Goal: Navigation & Orientation: Find specific page/section

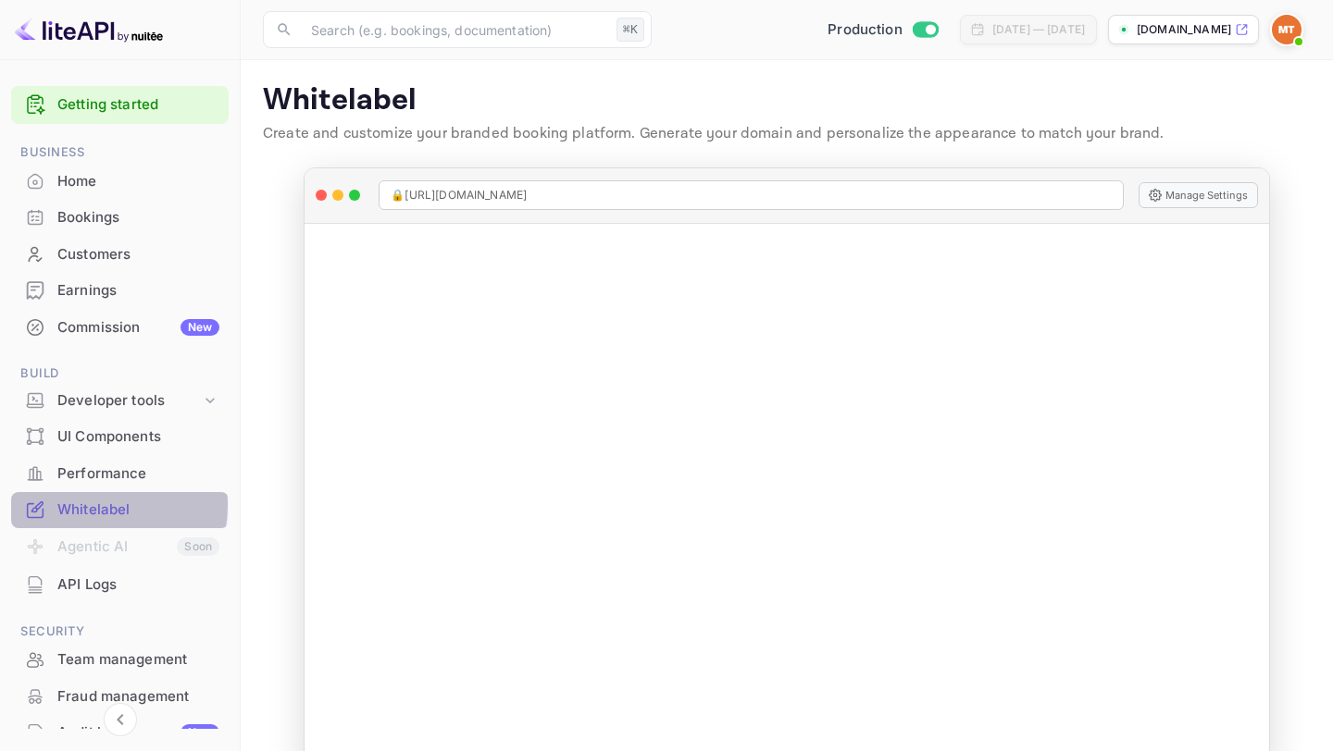
click at [85, 505] on div "Whitelabel" at bounding box center [138, 510] width 162 height 21
click at [113, 187] on div "Home" at bounding box center [138, 181] width 162 height 21
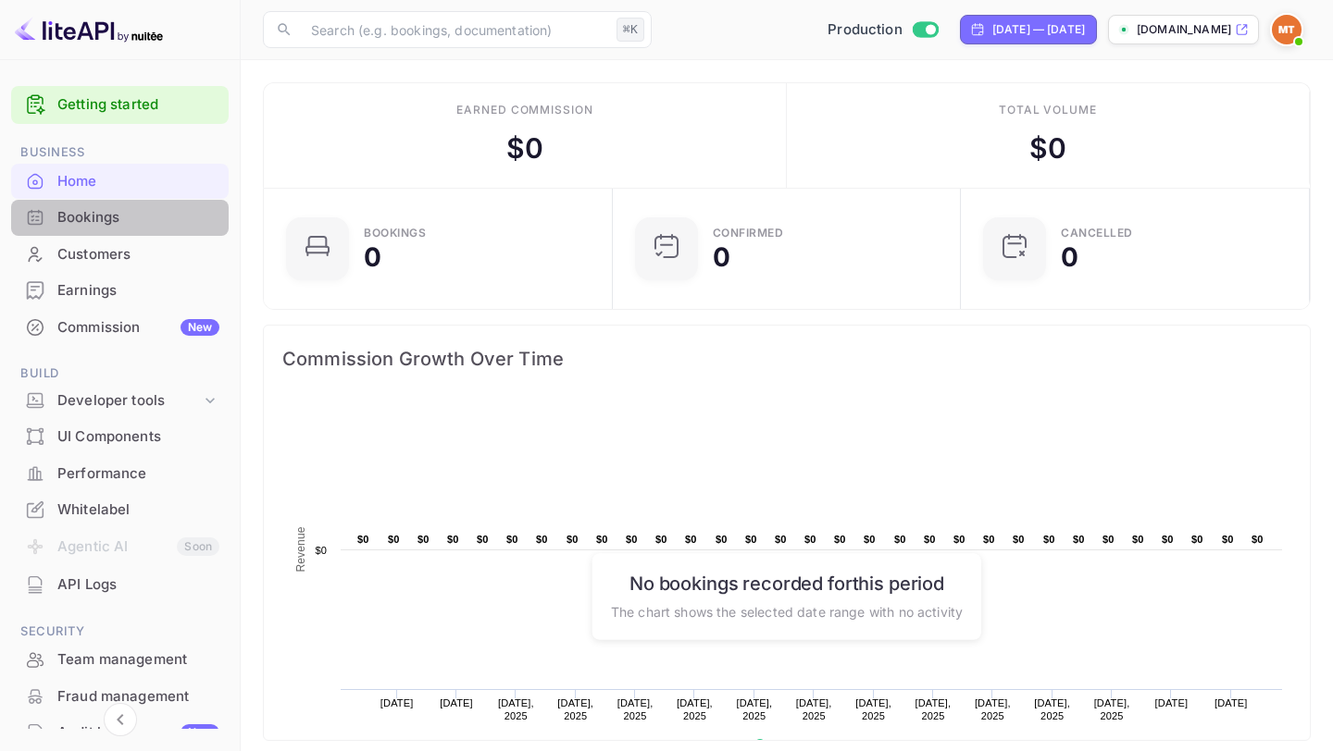
click at [130, 227] on div "Bookings" at bounding box center [138, 217] width 162 height 21
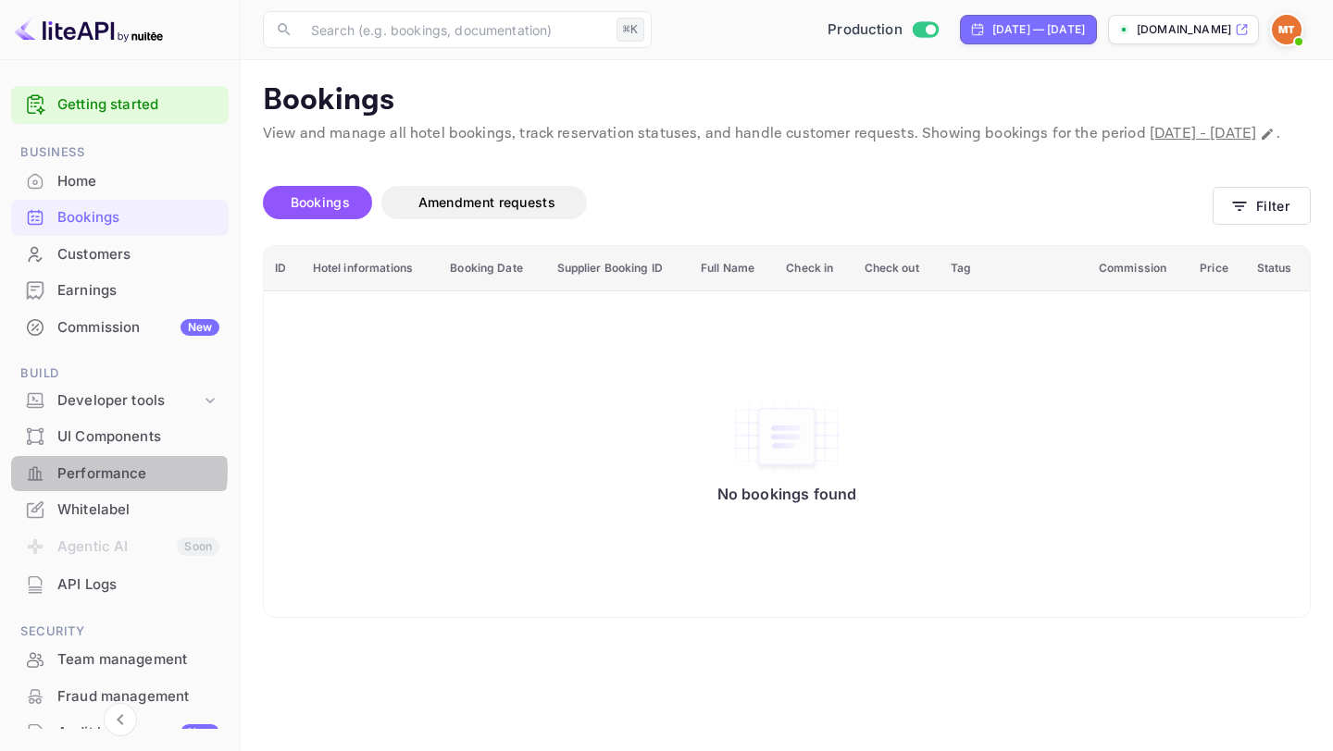
click at [103, 472] on div "Performance" at bounding box center [138, 474] width 162 height 21
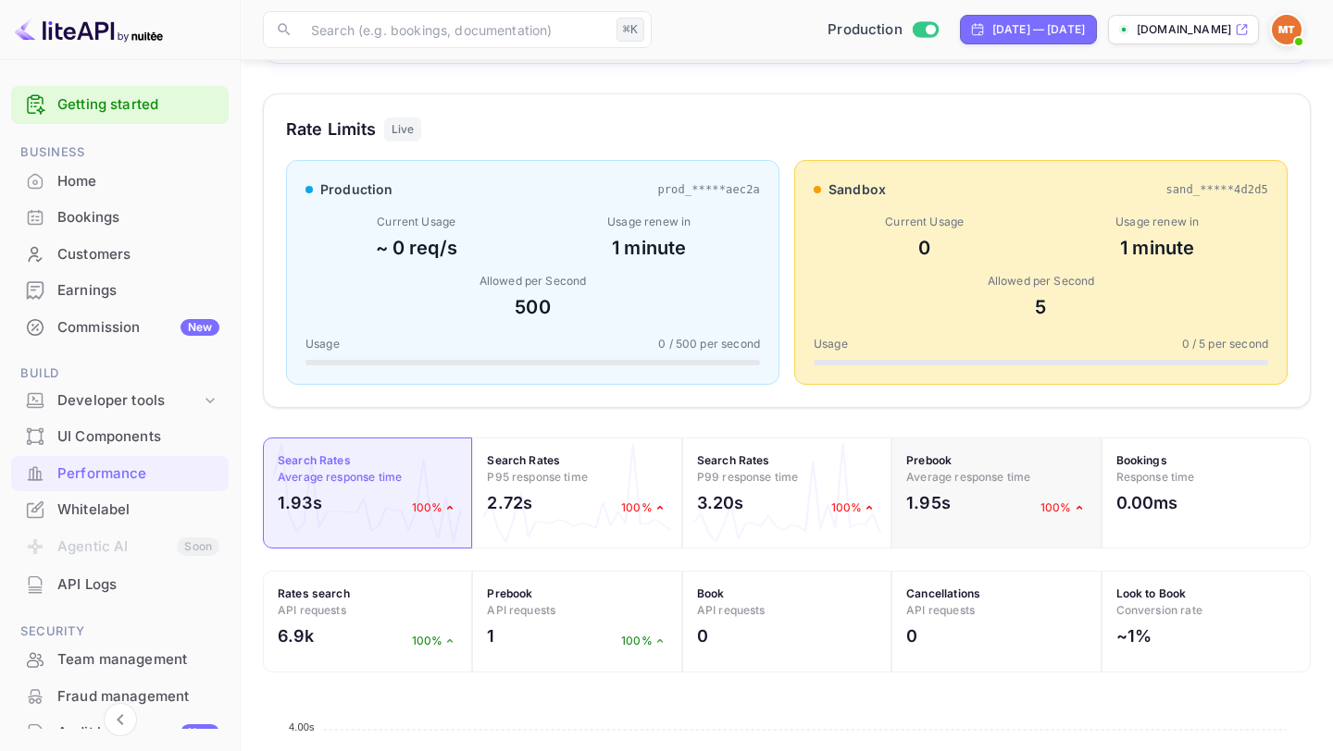
scroll to position [240, 0]
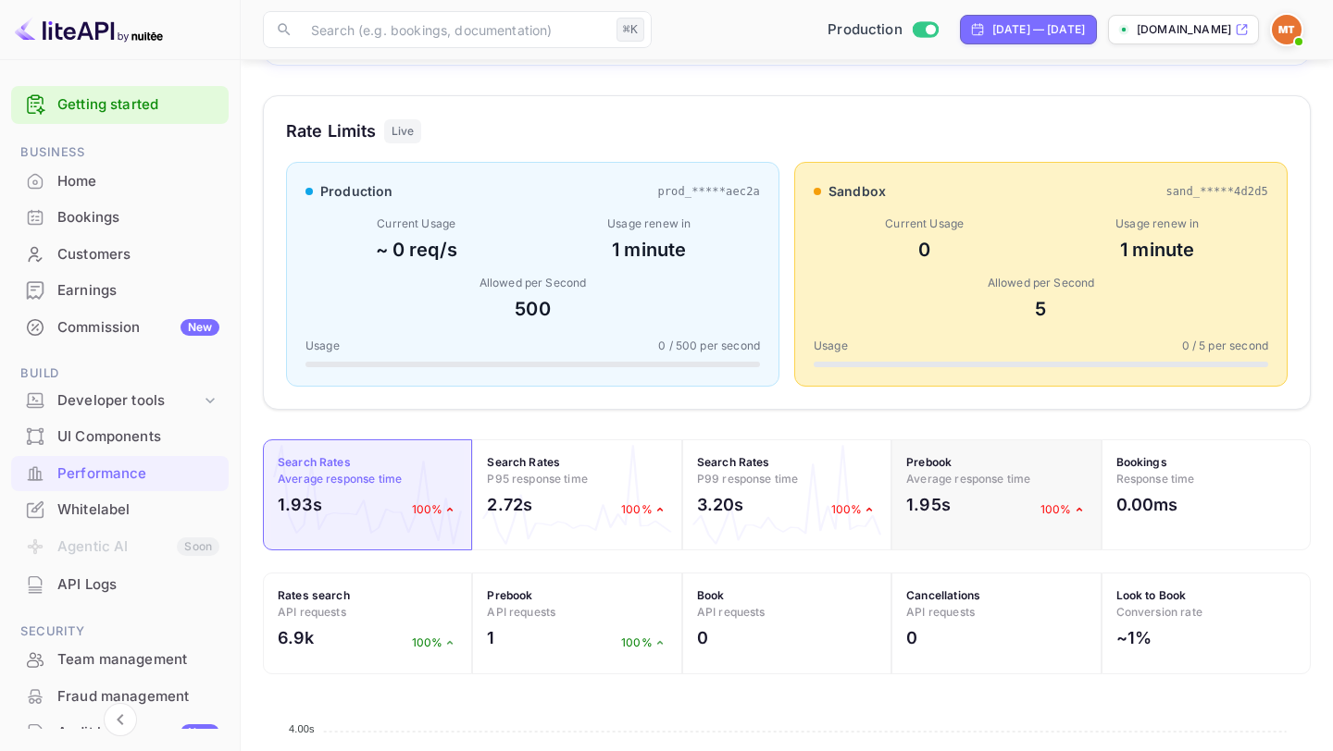
click at [959, 489] on div "Prebook Average response time 1.95s 100%" at bounding box center [995, 495] width 209 height 111
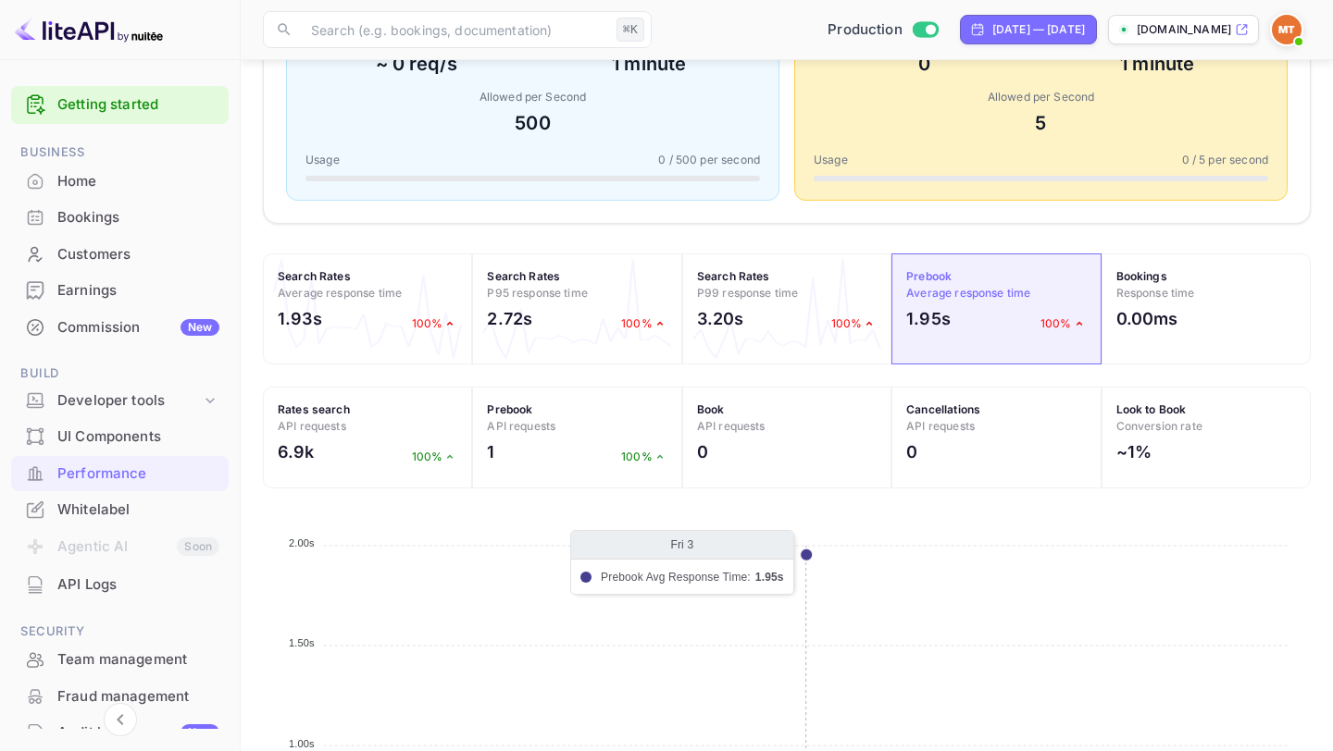
scroll to position [406, 0]
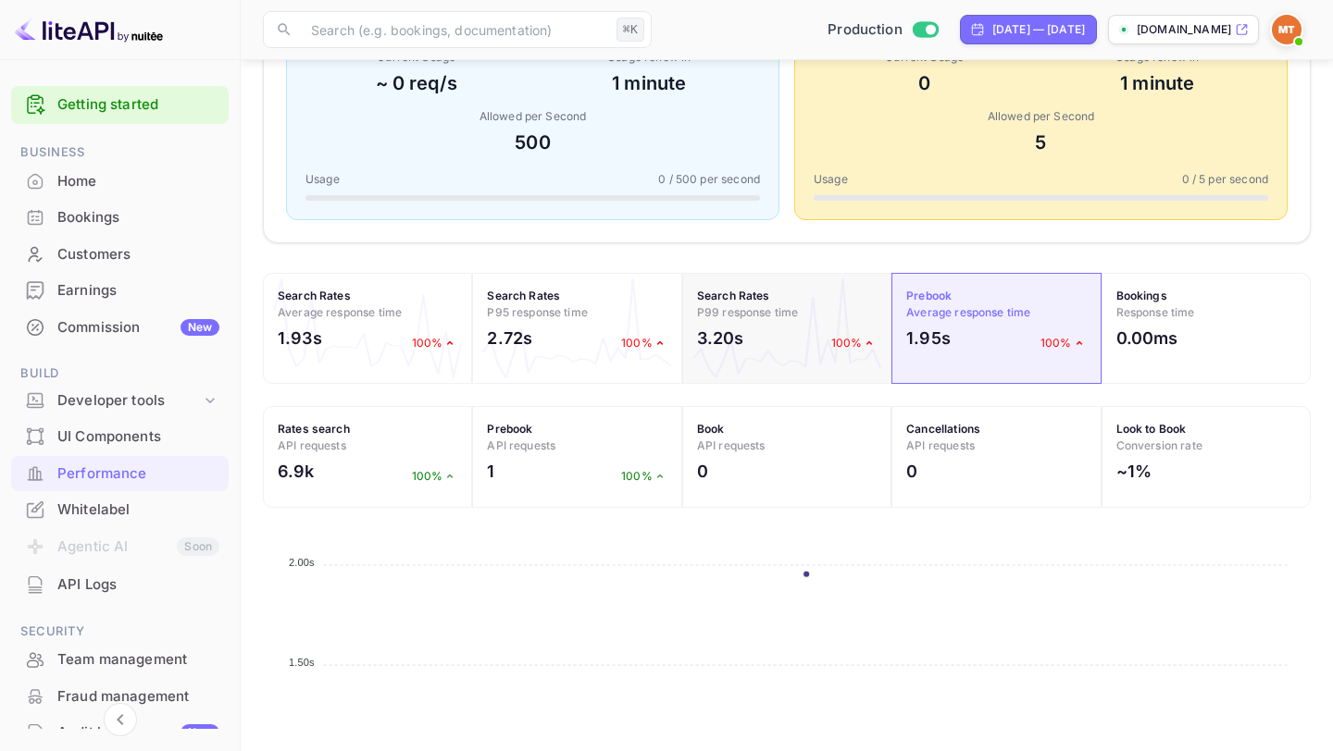
click at [788, 312] on span "P99 response time" at bounding box center [748, 312] width 102 height 14
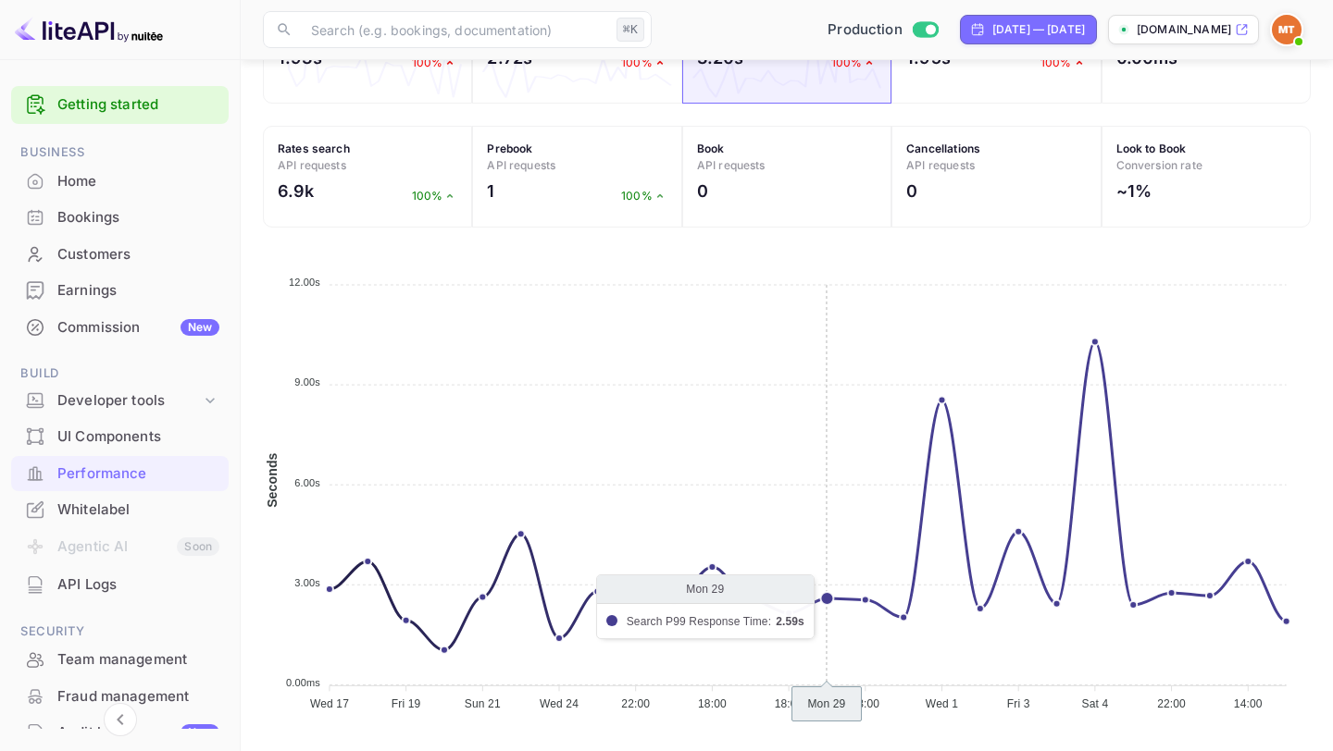
scroll to position [691, 0]
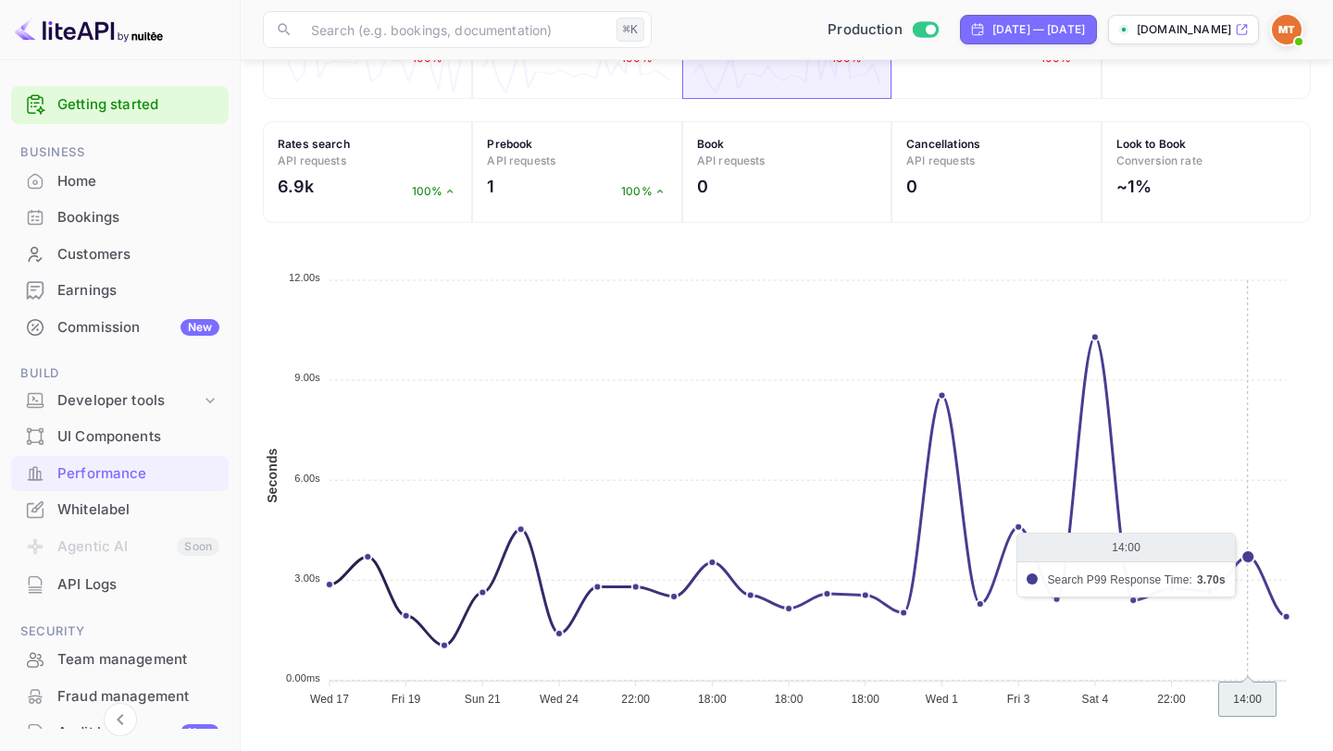
click at [1246, 562] on icon "Wed 17 Wed 17 Fri 19 Fri 19 Sun 21 Sun 21 Wed 24 Wed 24 22:00 22:00 18:00 18:00…" at bounding box center [787, 484] width 1048 height 463
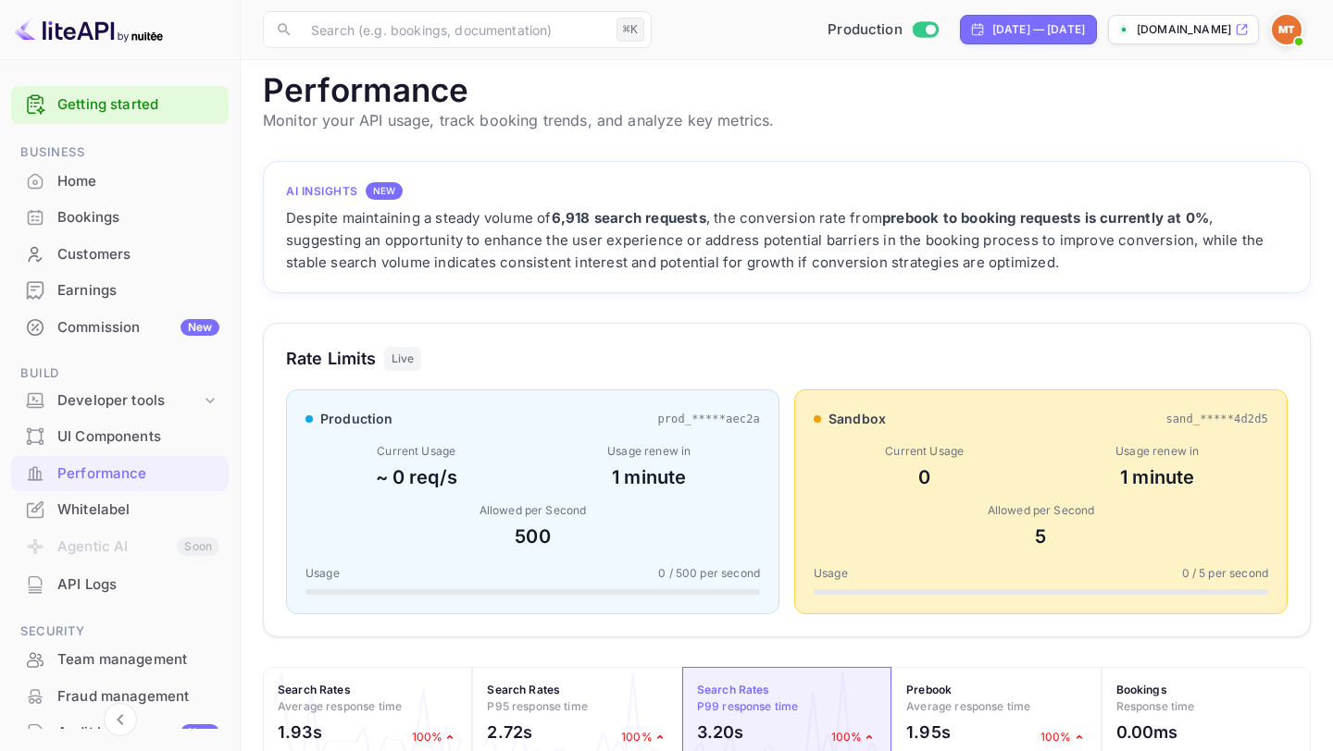
scroll to position [0, 0]
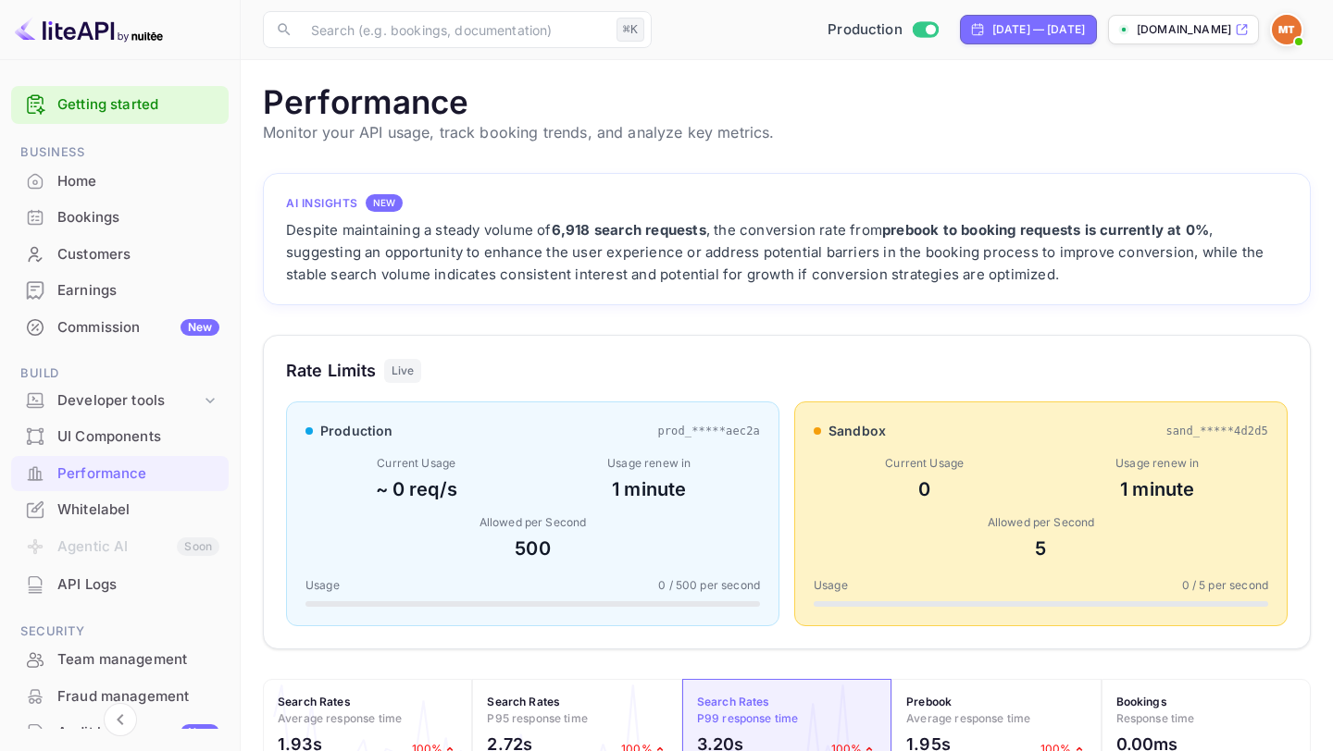
click at [347, 213] on div "AI Insights NEW Despite maintaining a steady volume of 6,918 search requests , …" at bounding box center [786, 238] width 1001 height 93
click at [386, 202] on div "NEW" at bounding box center [384, 203] width 37 height 18
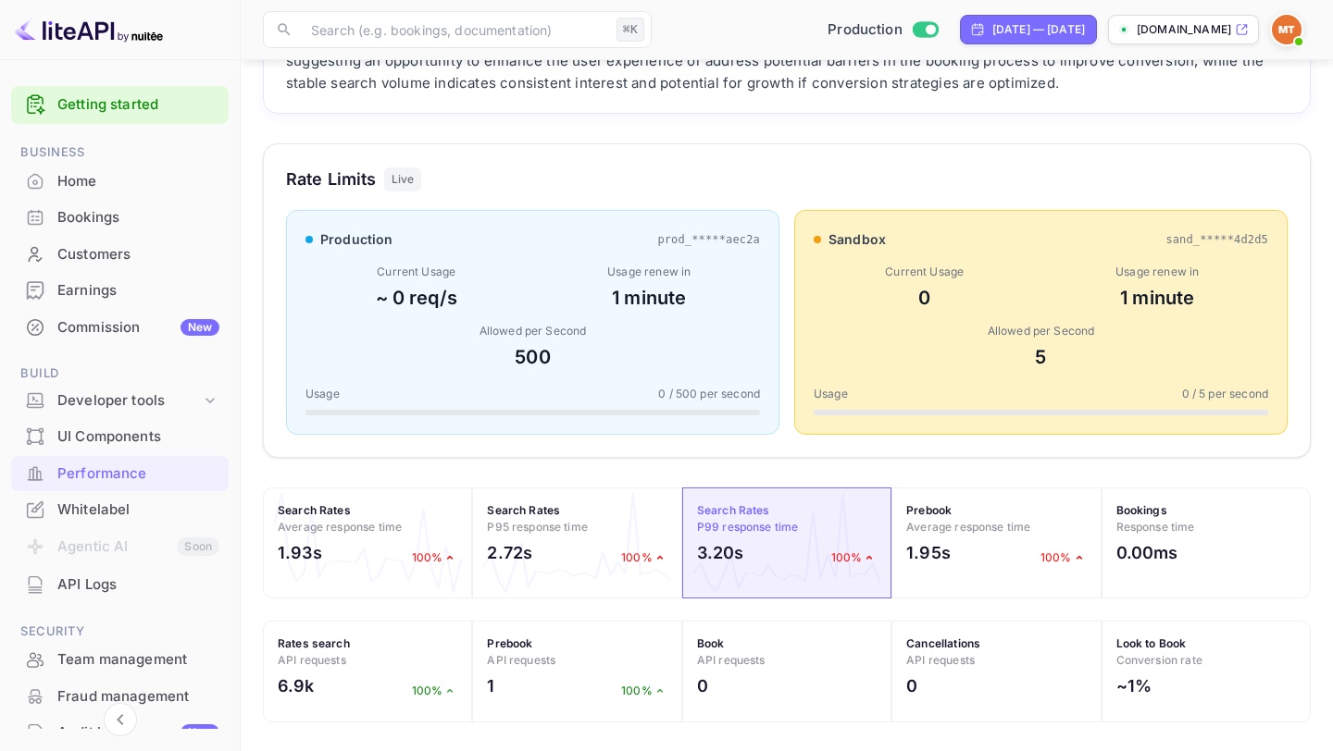
scroll to position [210, 0]
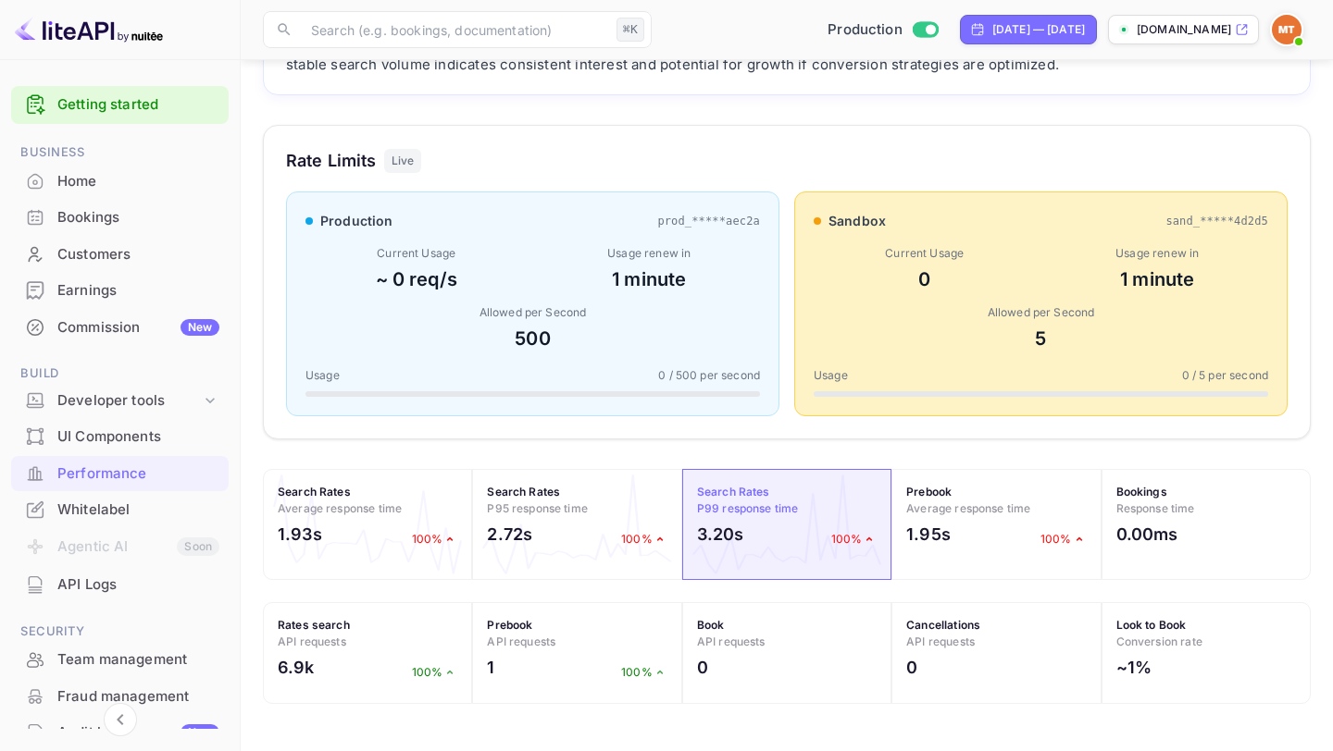
click at [490, 300] on div "Current Usage ~ 0 req/s Usage renew in 1 minute Allowed per Second 500" at bounding box center [532, 298] width 454 height 107
click at [886, 261] on div "Current Usage" at bounding box center [924, 253] width 222 height 17
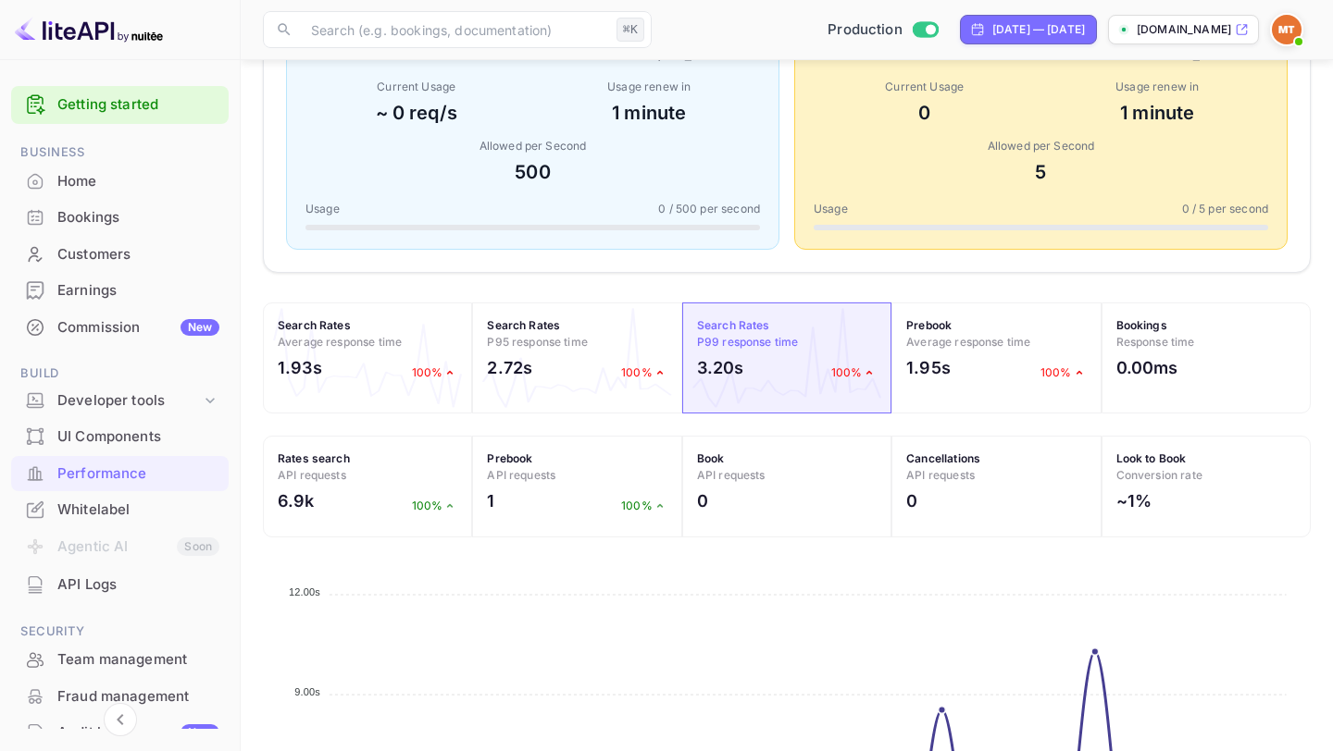
scroll to position [382, 0]
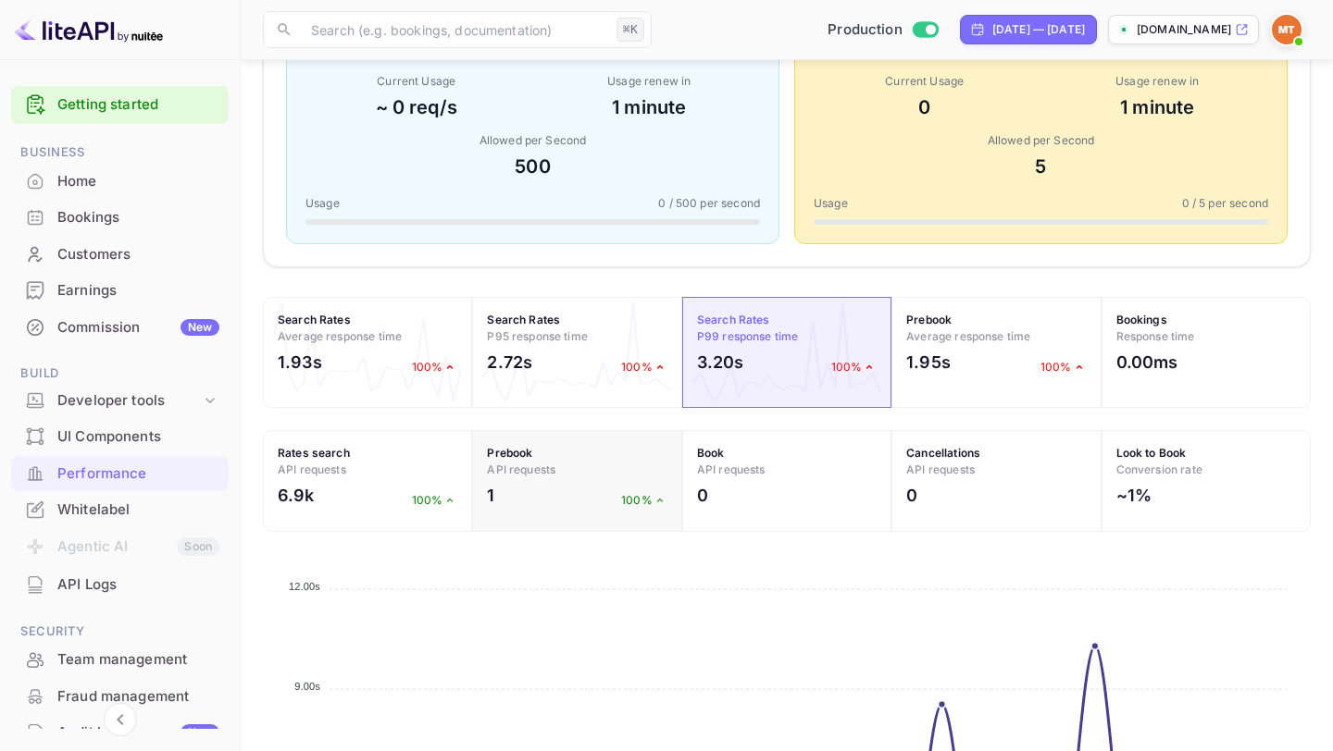
click at [567, 482] on div "Prebook API requests 1 100%" at bounding box center [576, 481] width 209 height 102
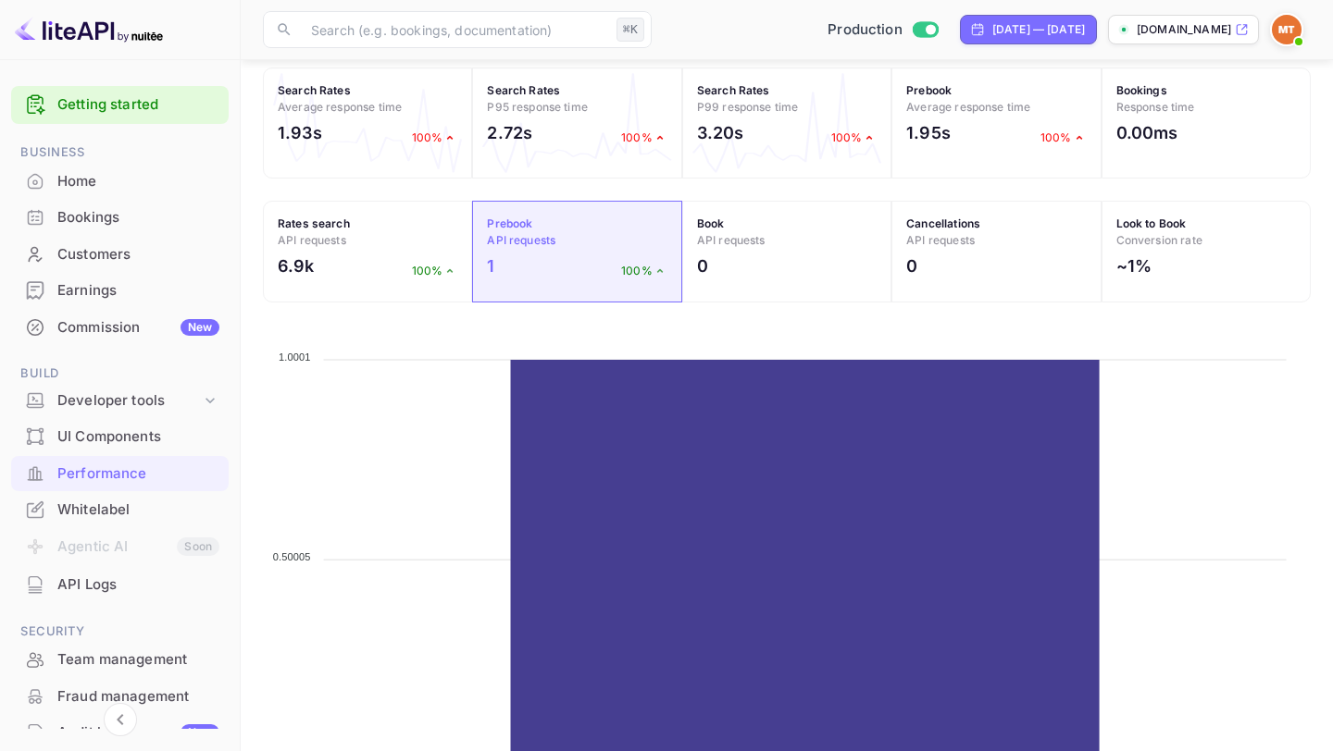
scroll to position [691, 0]
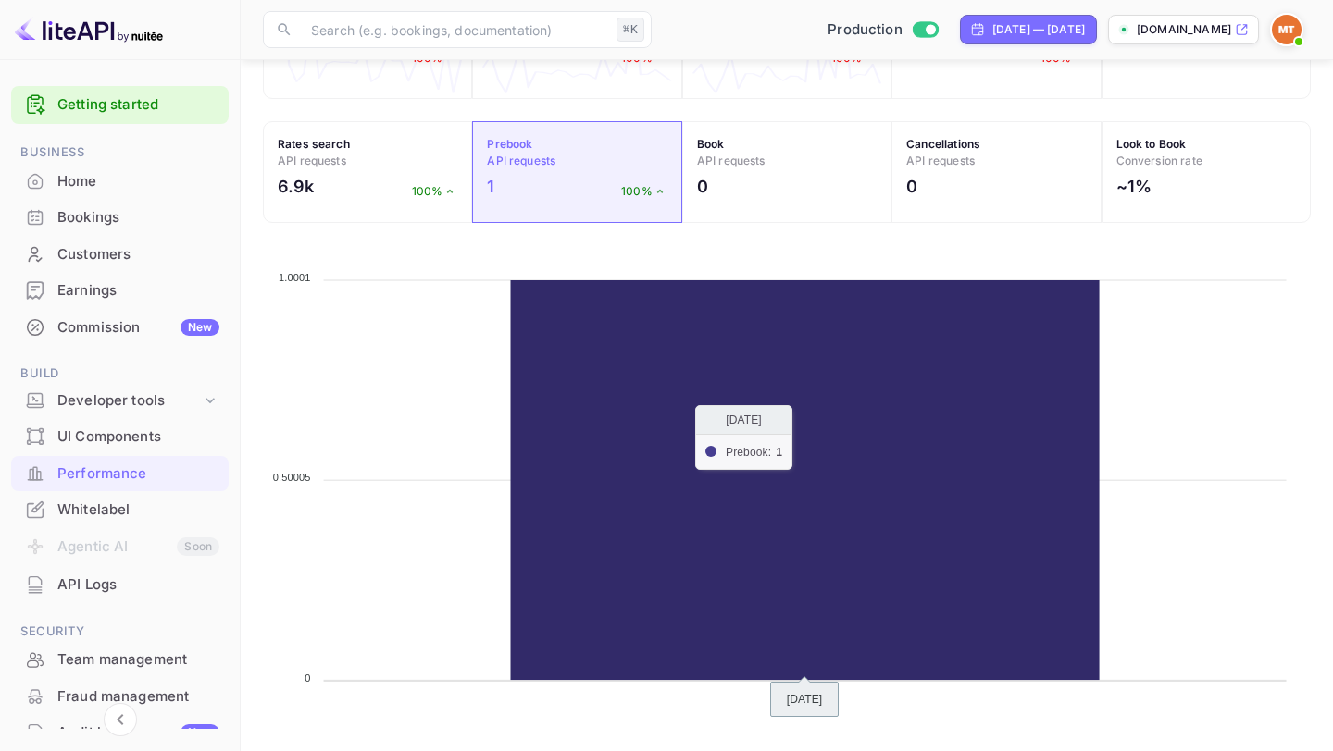
click at [739, 465] on icon at bounding box center [805, 480] width 589 height 400
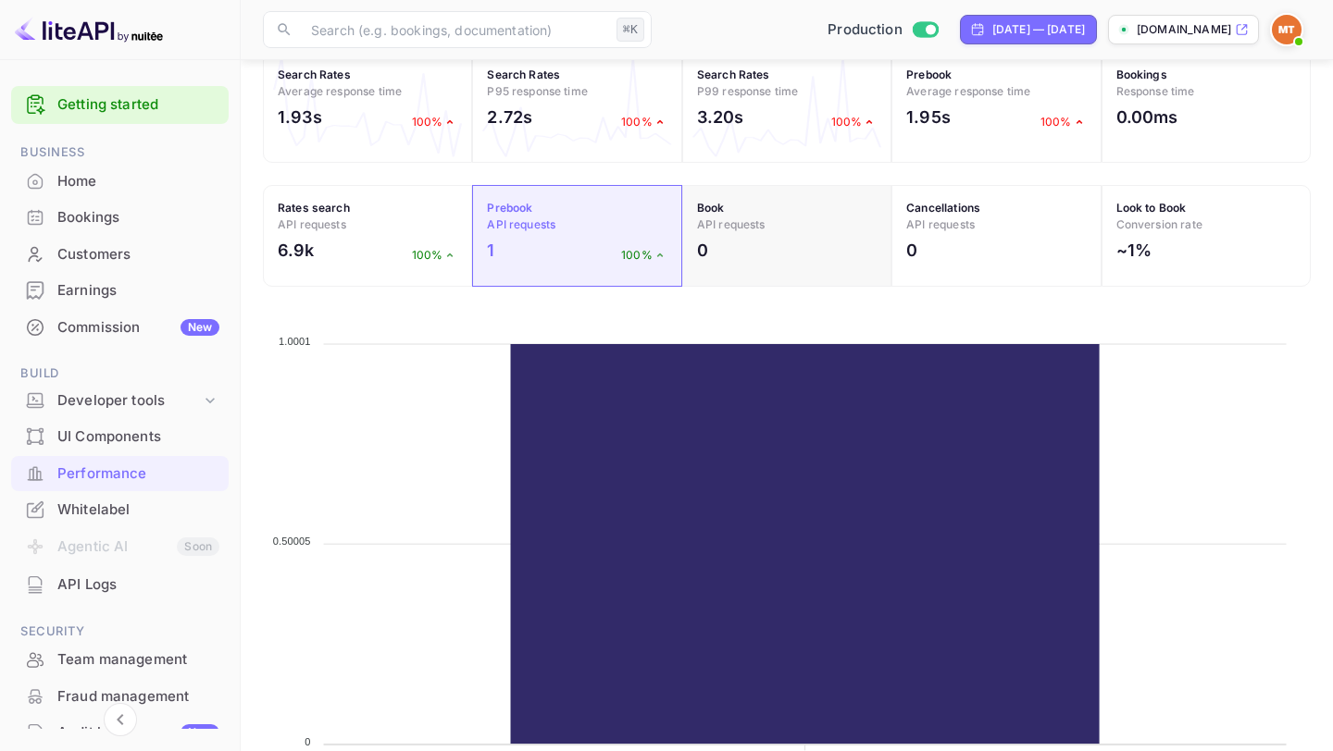
scroll to position [645, 0]
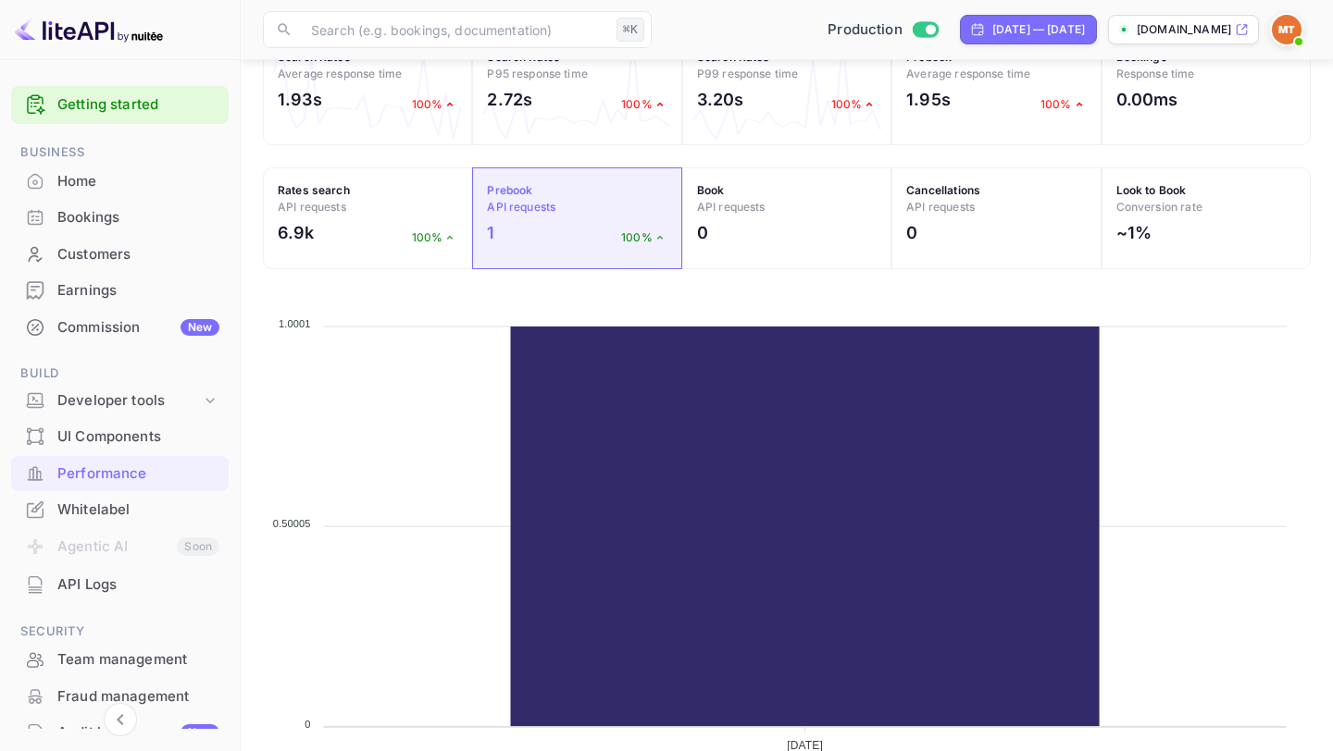
click at [104, 441] on div "UI Components" at bounding box center [138, 437] width 162 height 21
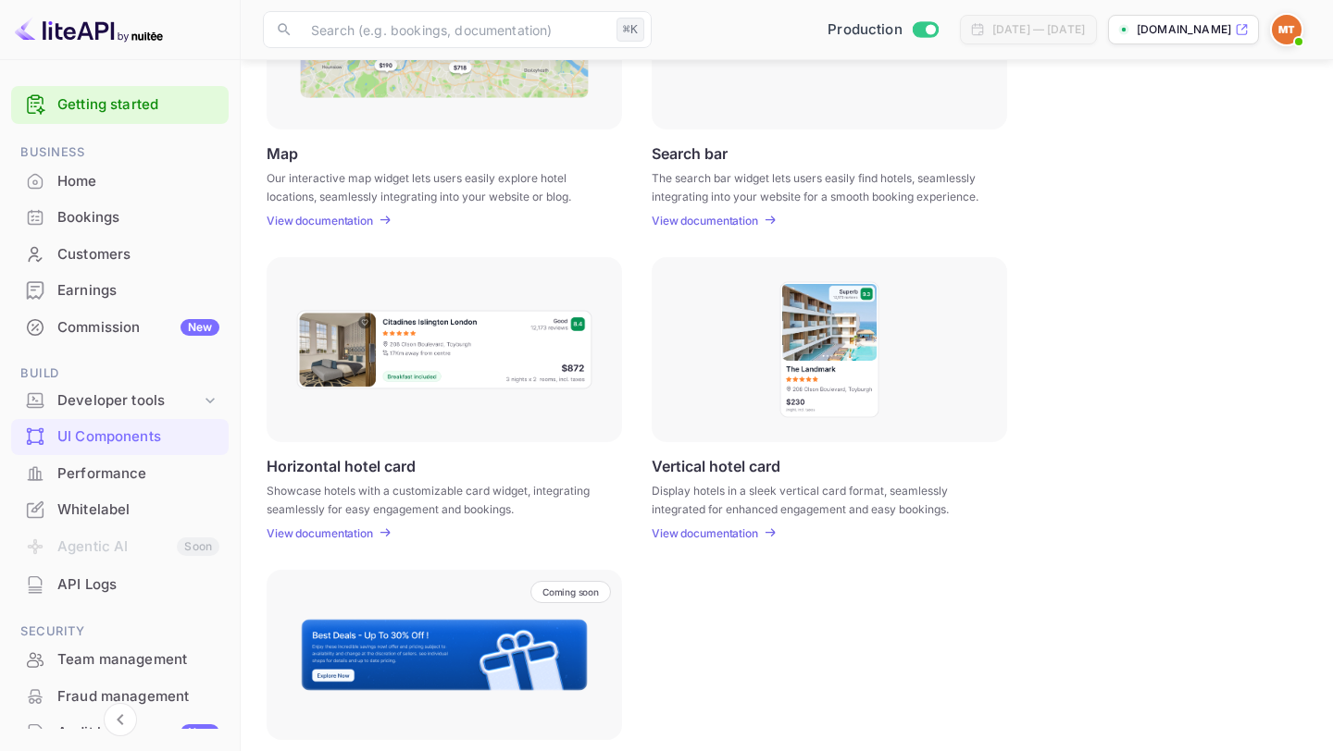
scroll to position [373, 0]
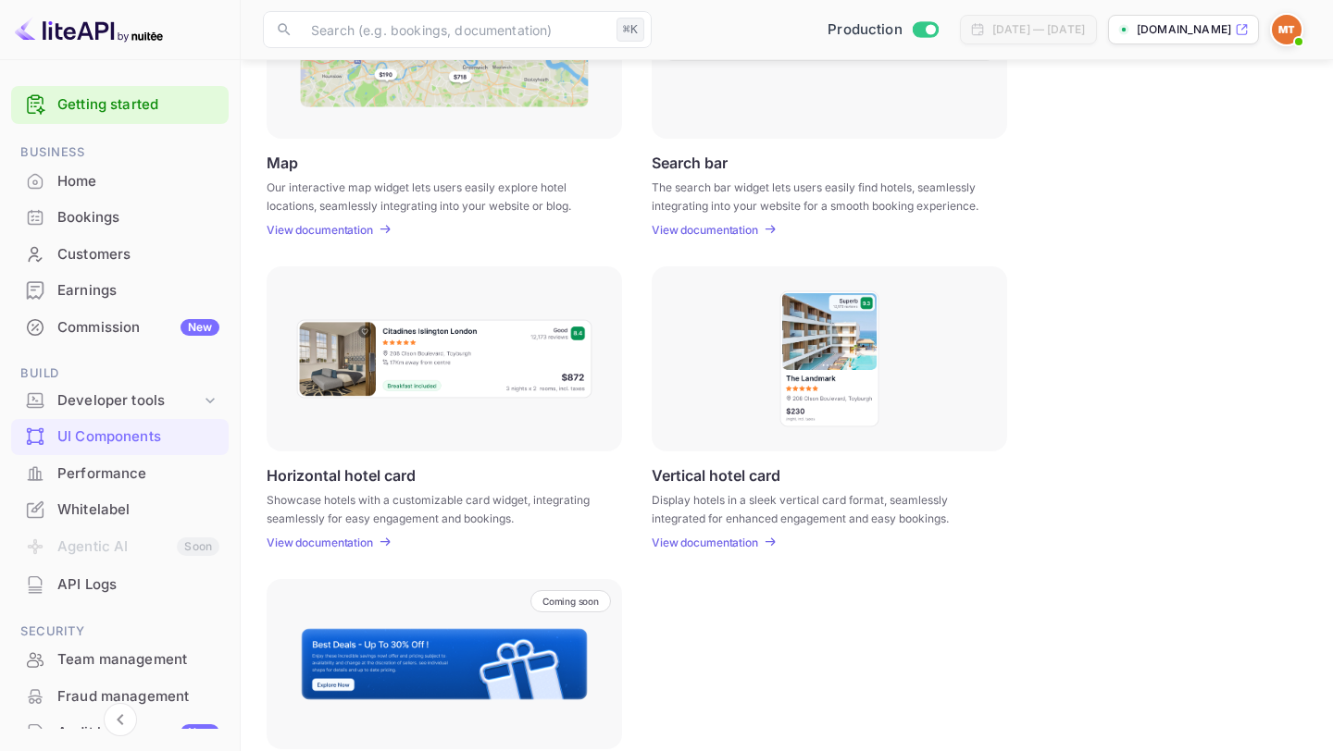
click at [136, 469] on div "Performance" at bounding box center [138, 474] width 162 height 21
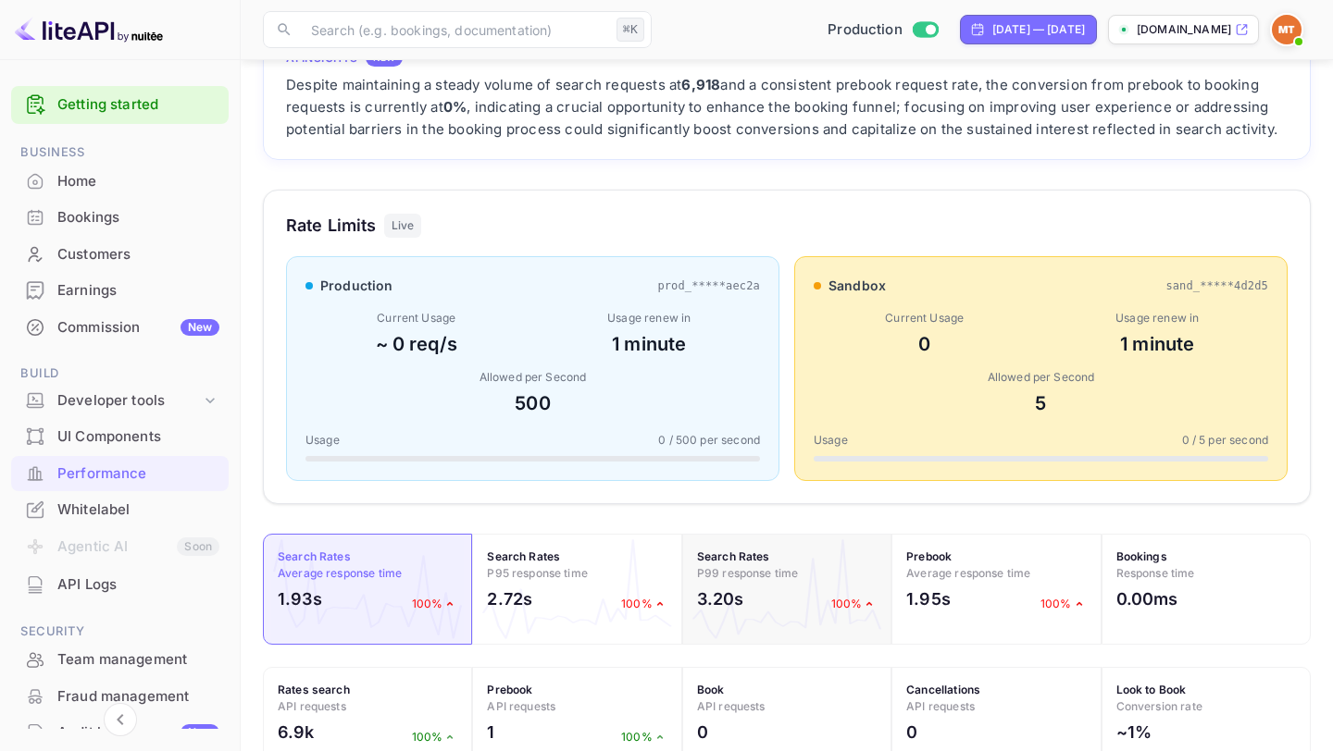
scroll to position [133, 0]
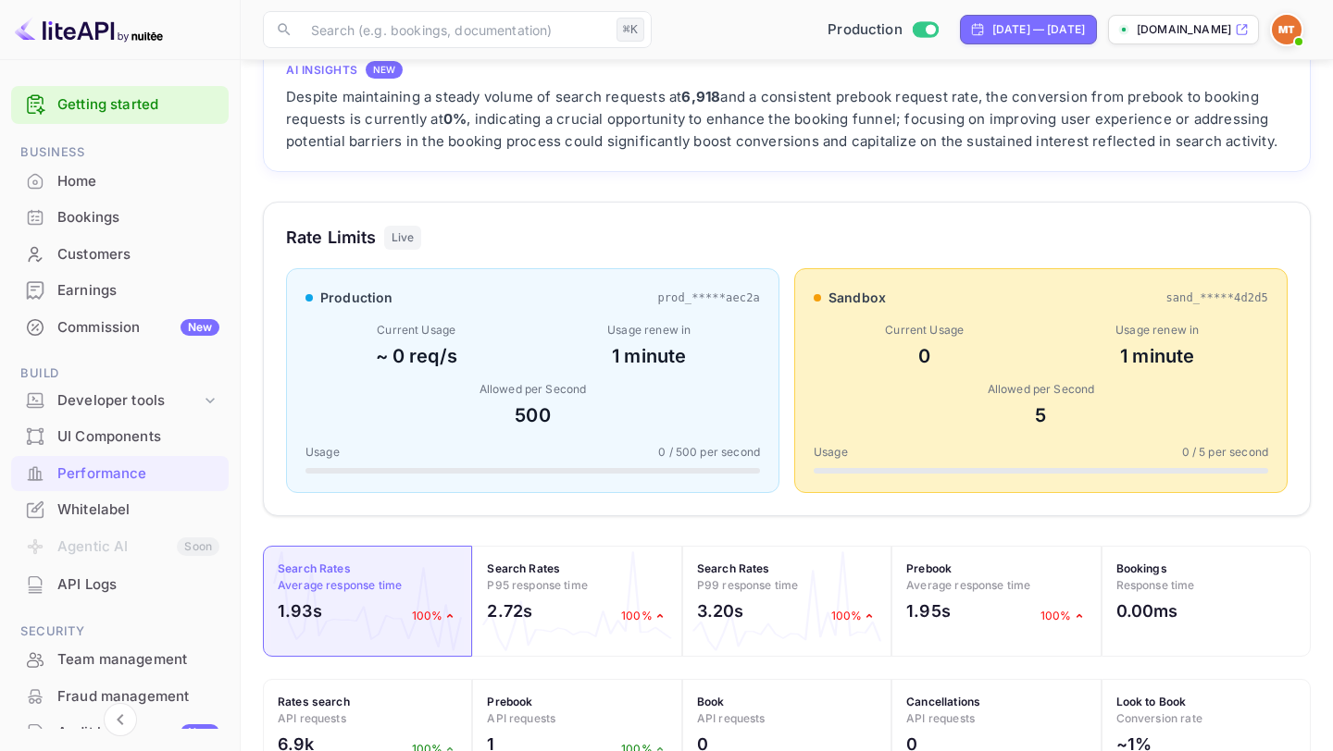
click at [622, 343] on div "1 minute" at bounding box center [650, 356] width 222 height 28
click at [925, 393] on div "Allowed per Second" at bounding box center [1040, 389] width 454 height 17
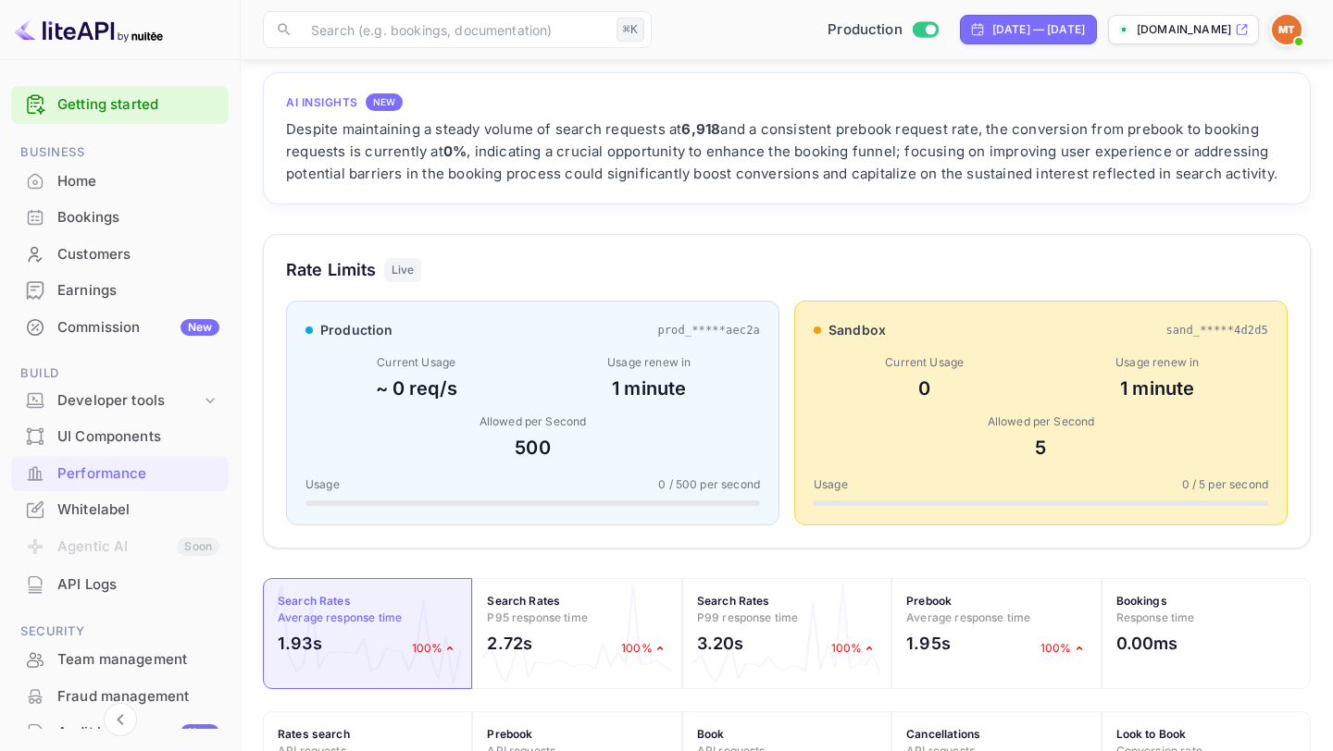
scroll to position [55, 0]
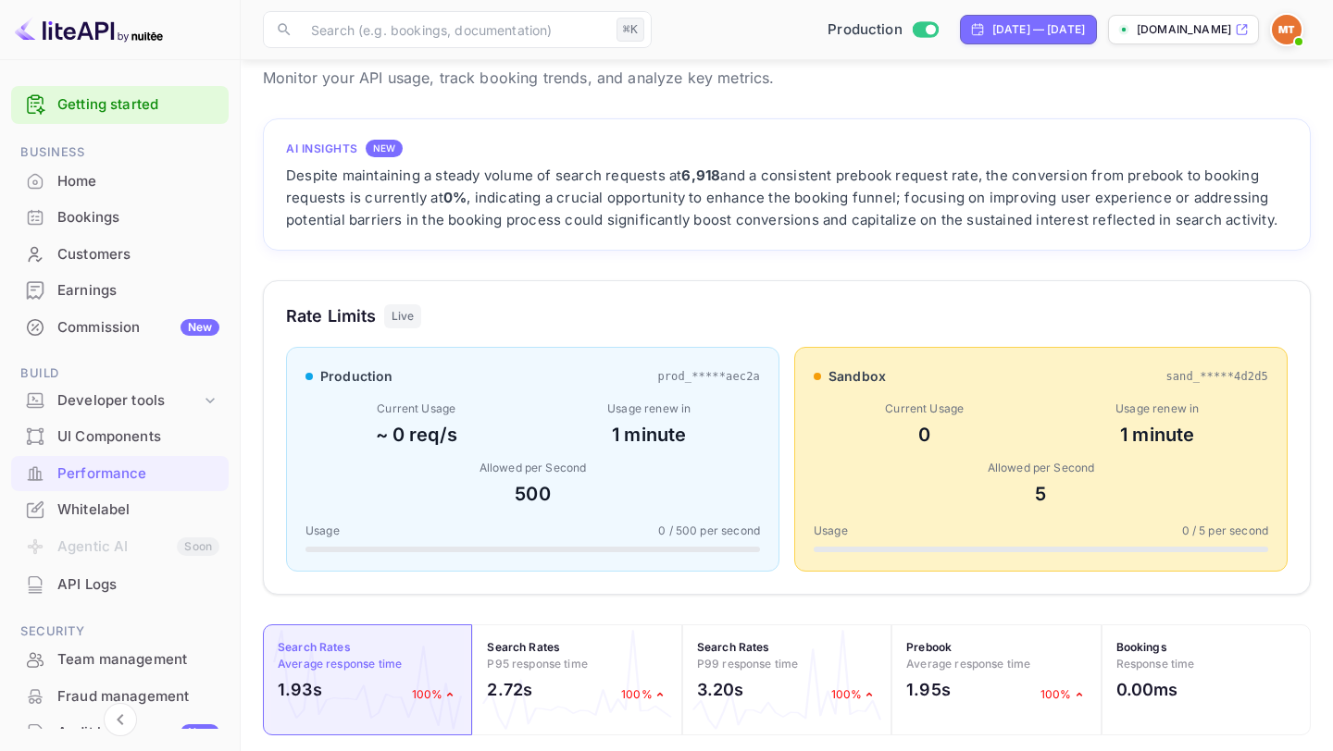
click at [395, 317] on div "Live" at bounding box center [403, 316] width 38 height 24
click at [407, 165] on div "Despite maintaining a steady volume of search requests at 6,918 and a consisten…" at bounding box center [786, 198] width 1001 height 67
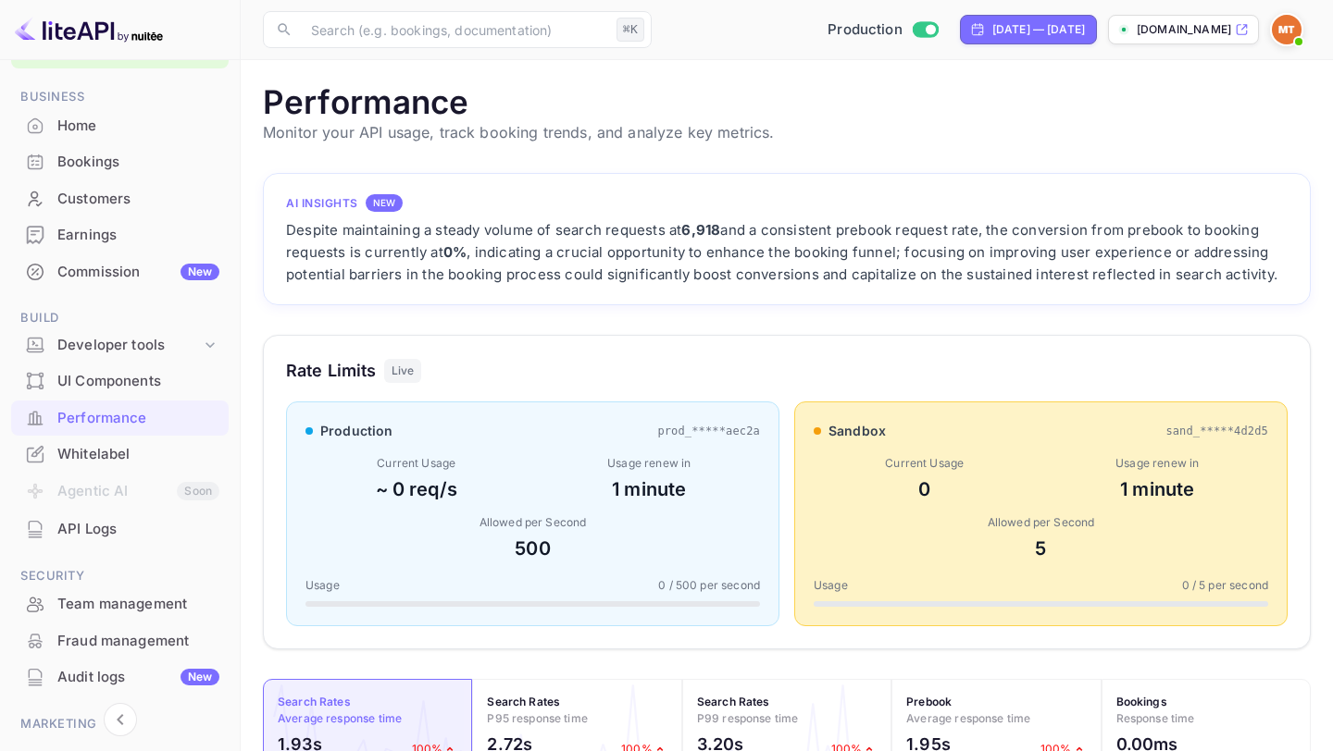
scroll to position [177, 0]
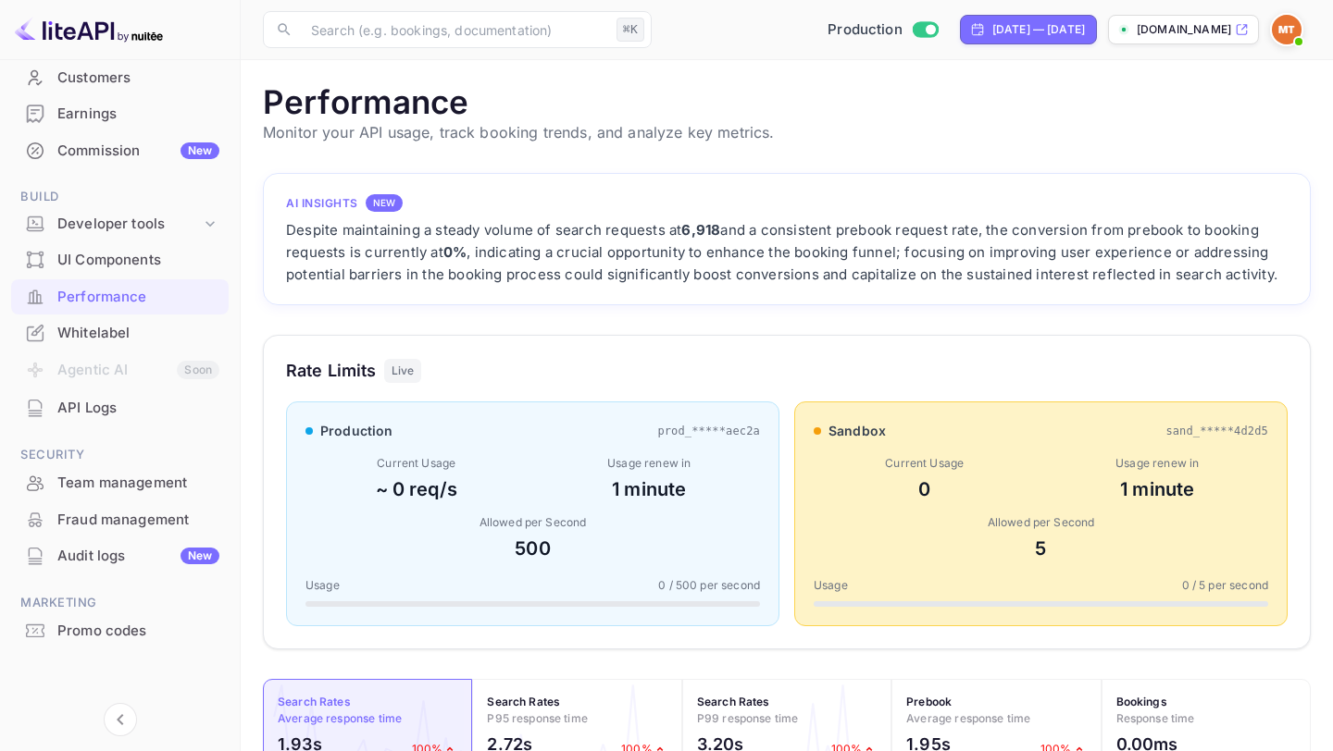
click at [110, 560] on div "Audit logs New" at bounding box center [138, 556] width 162 height 21
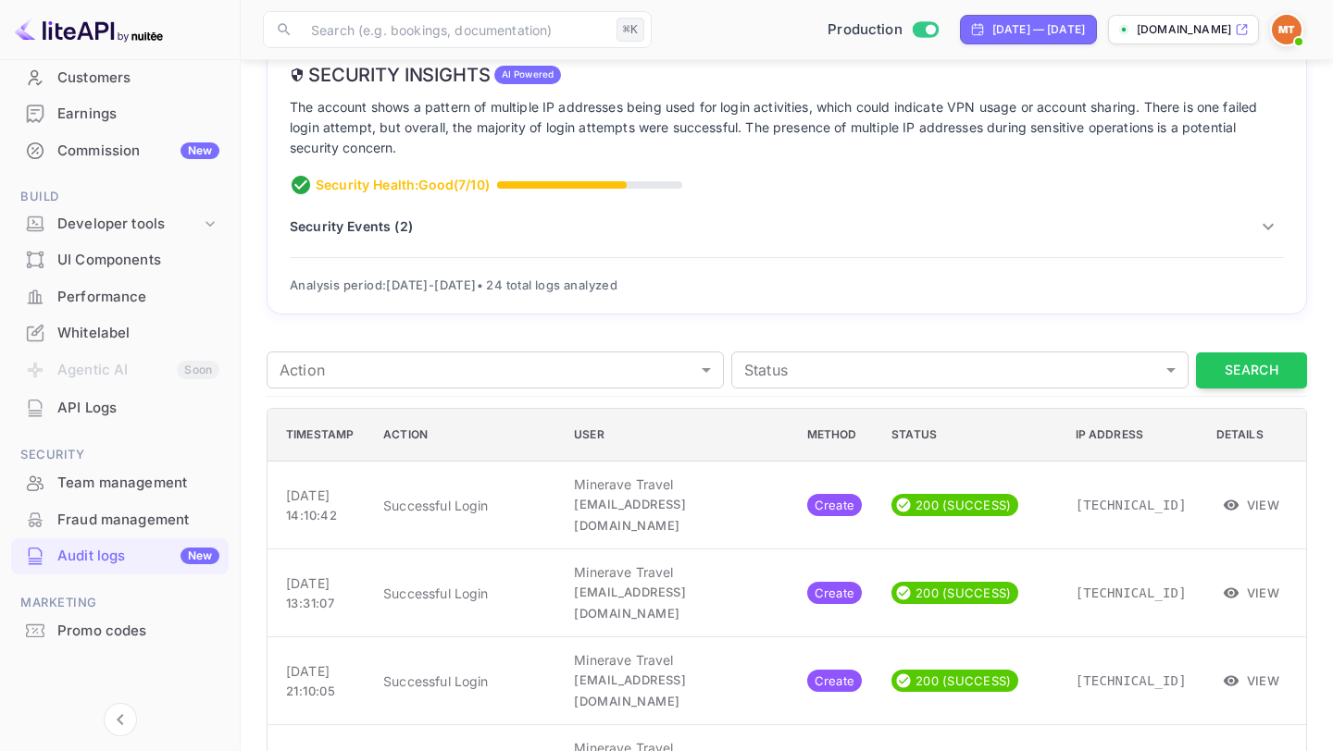
scroll to position [120, 0]
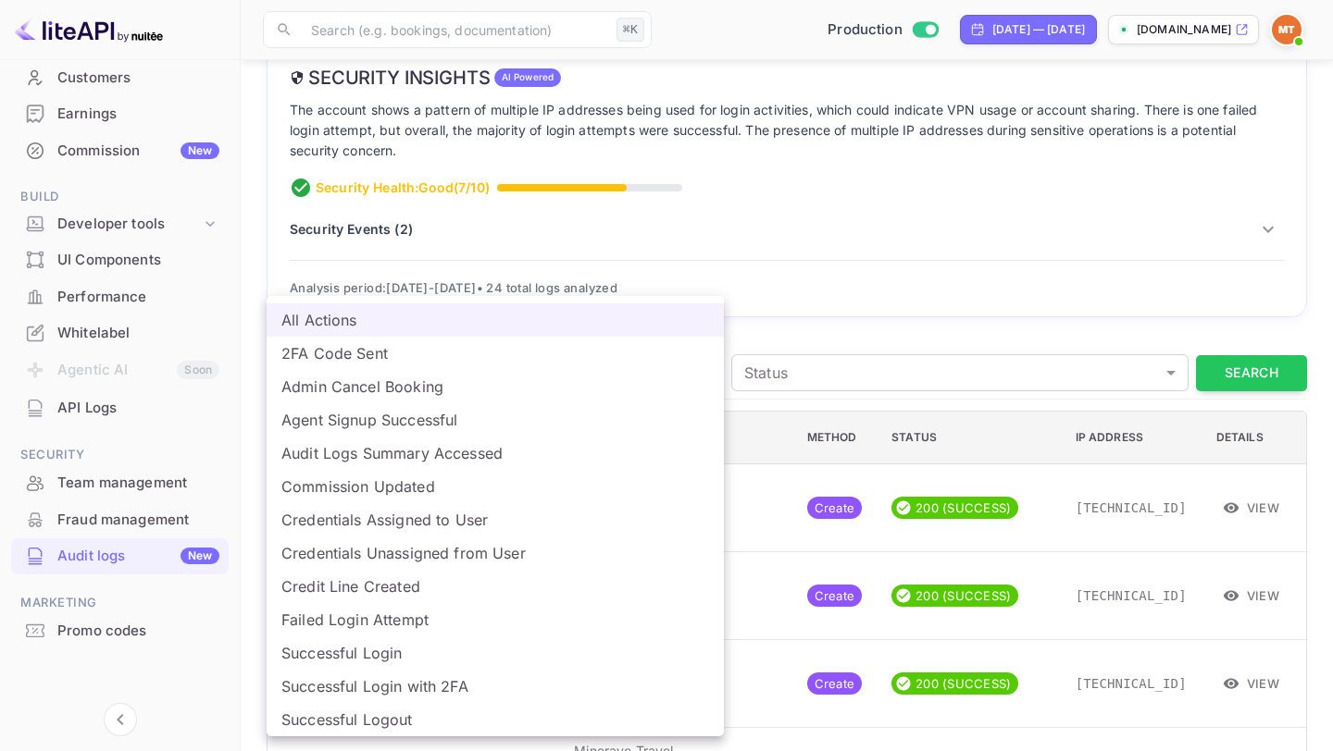
click at [839, 295] on div at bounding box center [666, 375] width 1333 height 751
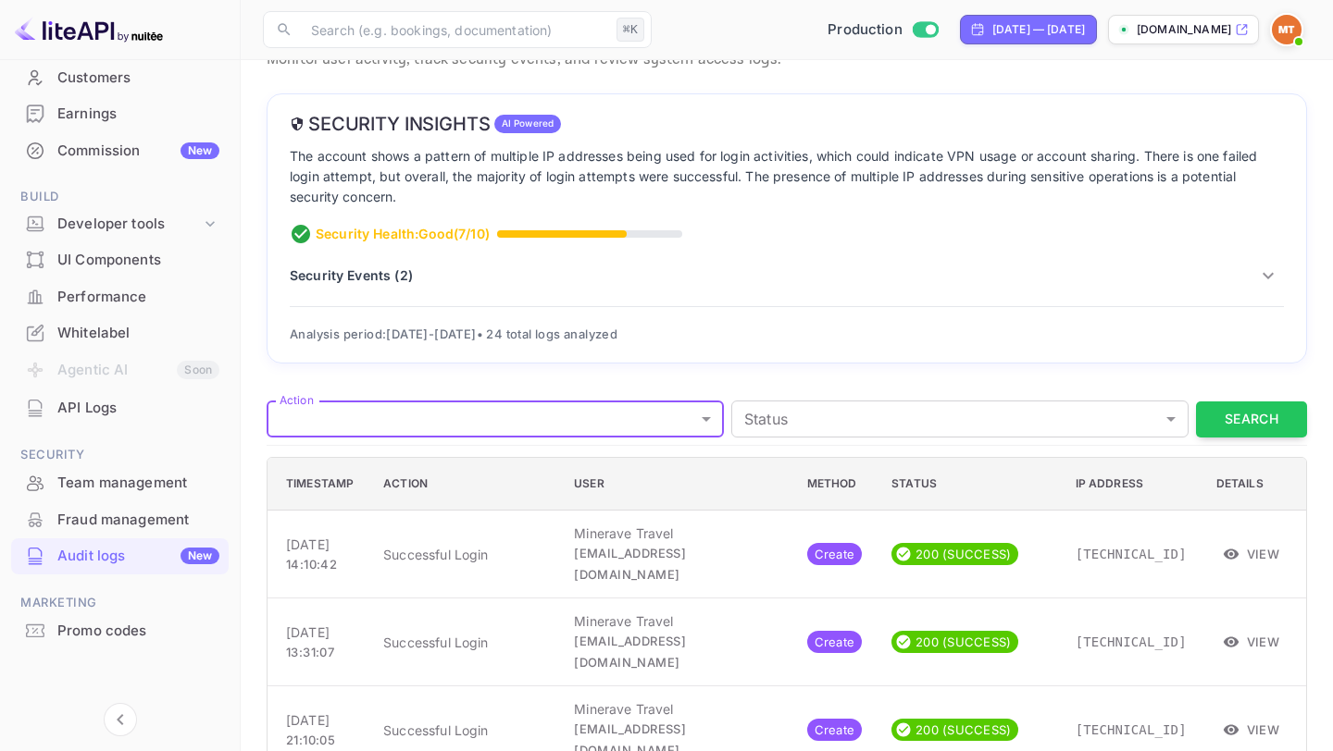
scroll to position [0, 0]
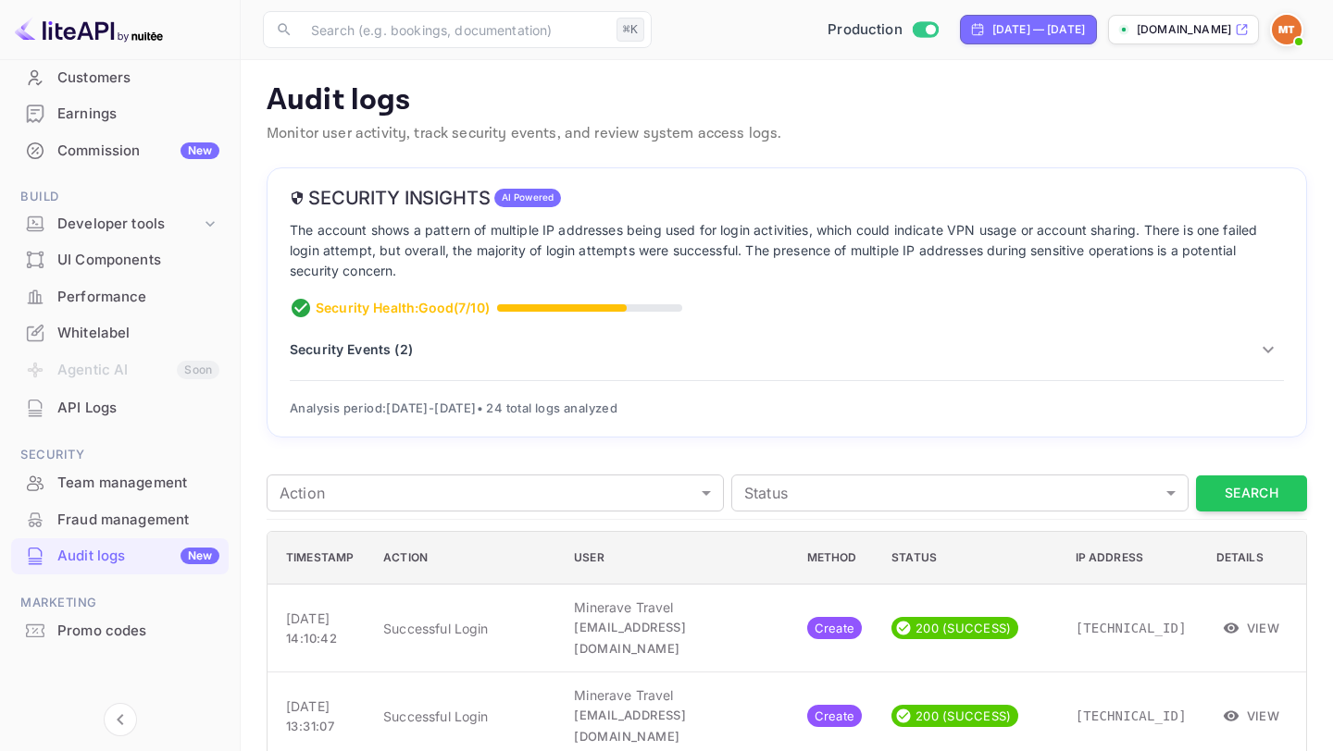
click at [519, 201] on span "AI Powered" at bounding box center [528, 198] width 68 height 14
click at [529, 304] on div "Security Health: Good ( 7 /10)" at bounding box center [787, 308] width 994 height 22
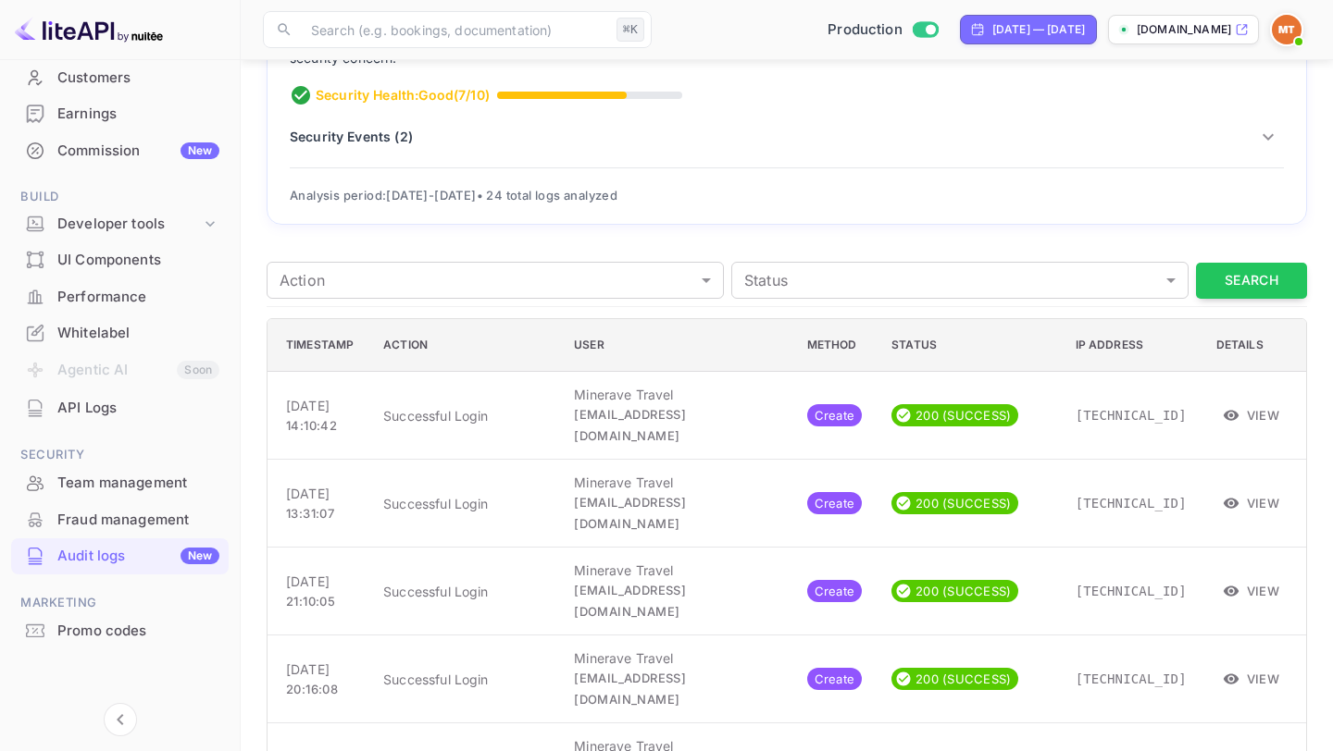
scroll to position [262, 0]
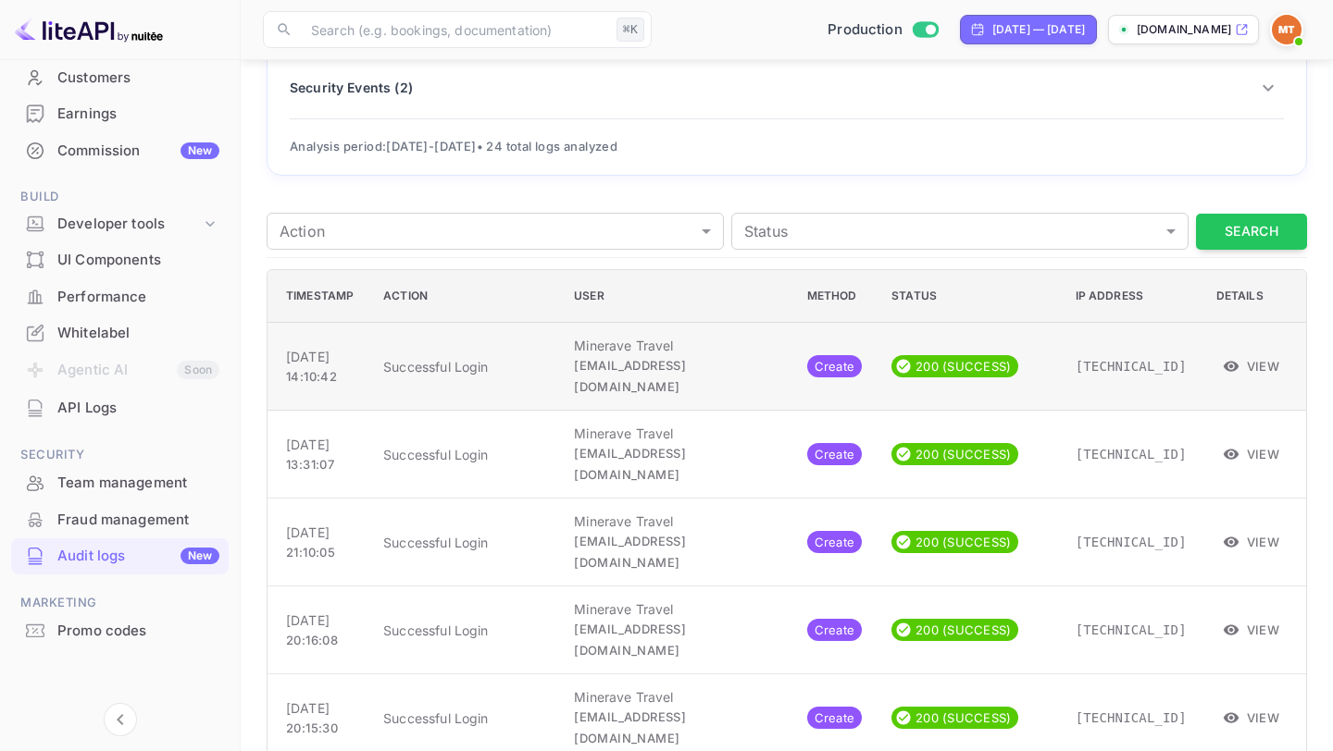
click at [496, 357] on p "Successful Login" at bounding box center [463, 366] width 161 height 19
click at [933, 358] on span "200 (SUCCESS)" at bounding box center [963, 367] width 110 height 19
click at [1268, 357] on button "View" at bounding box center [1251, 367] width 71 height 28
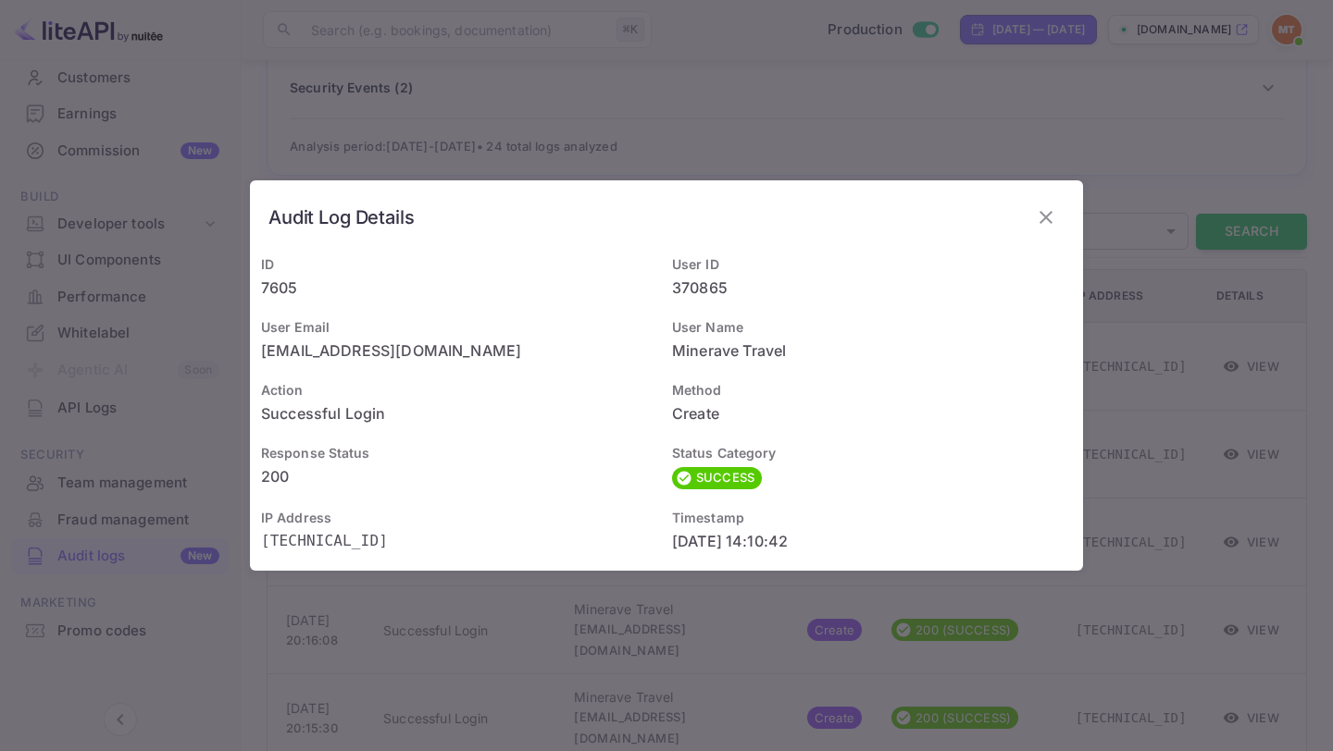
click at [298, 538] on p "[TECHNICAL_ID]" at bounding box center [461, 541] width 400 height 22
click at [706, 413] on p "Create" at bounding box center [872, 414] width 400 height 22
click at [1059, 212] on button "button" at bounding box center [1045, 217] width 37 height 37
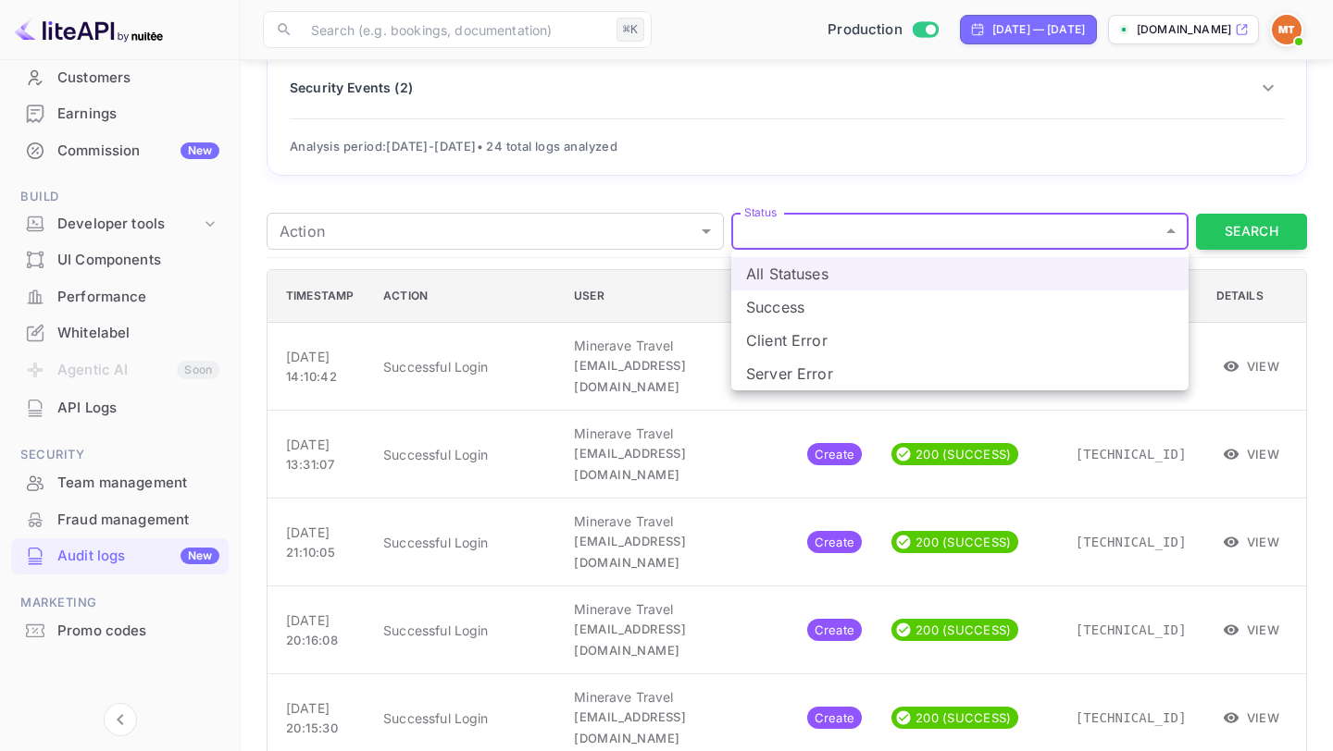
click at [1007, 239] on div at bounding box center [666, 375] width 1333 height 751
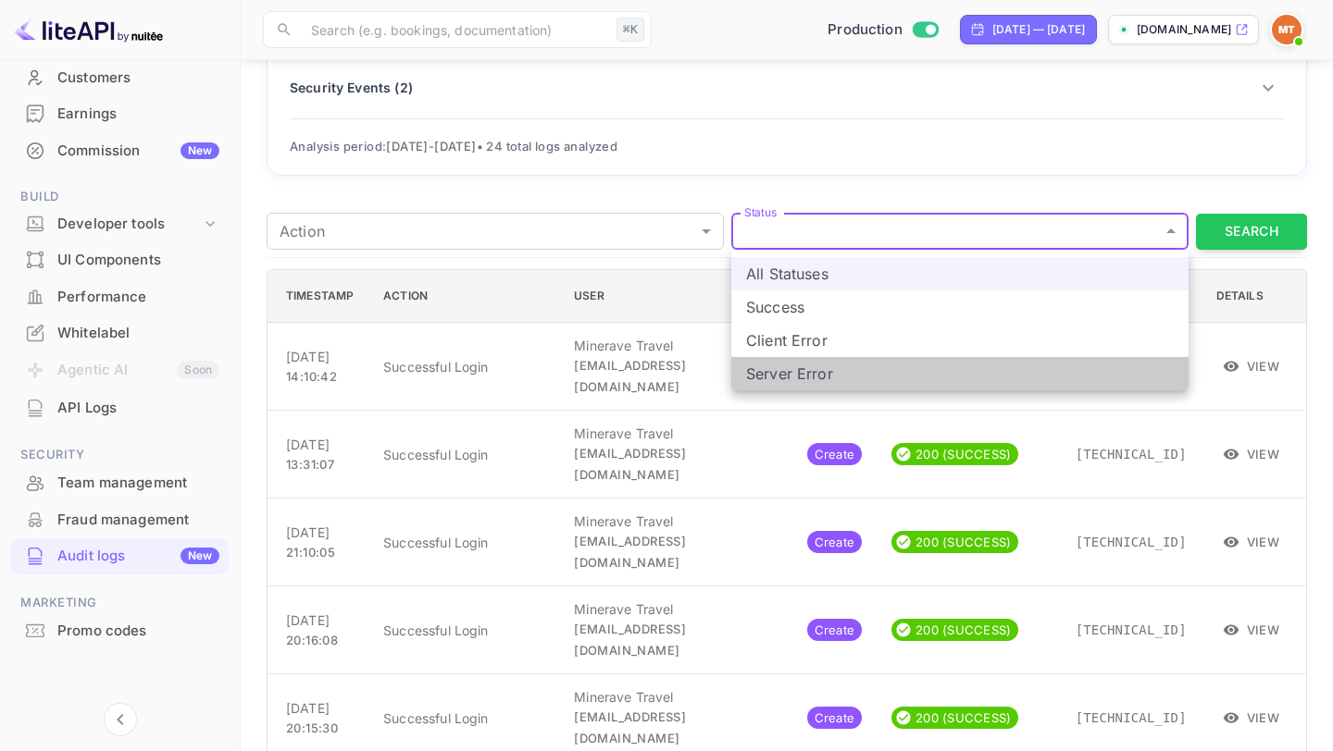
click at [905, 357] on li "Server Error" at bounding box center [959, 373] width 457 height 33
type input "SERVER_ERROR"
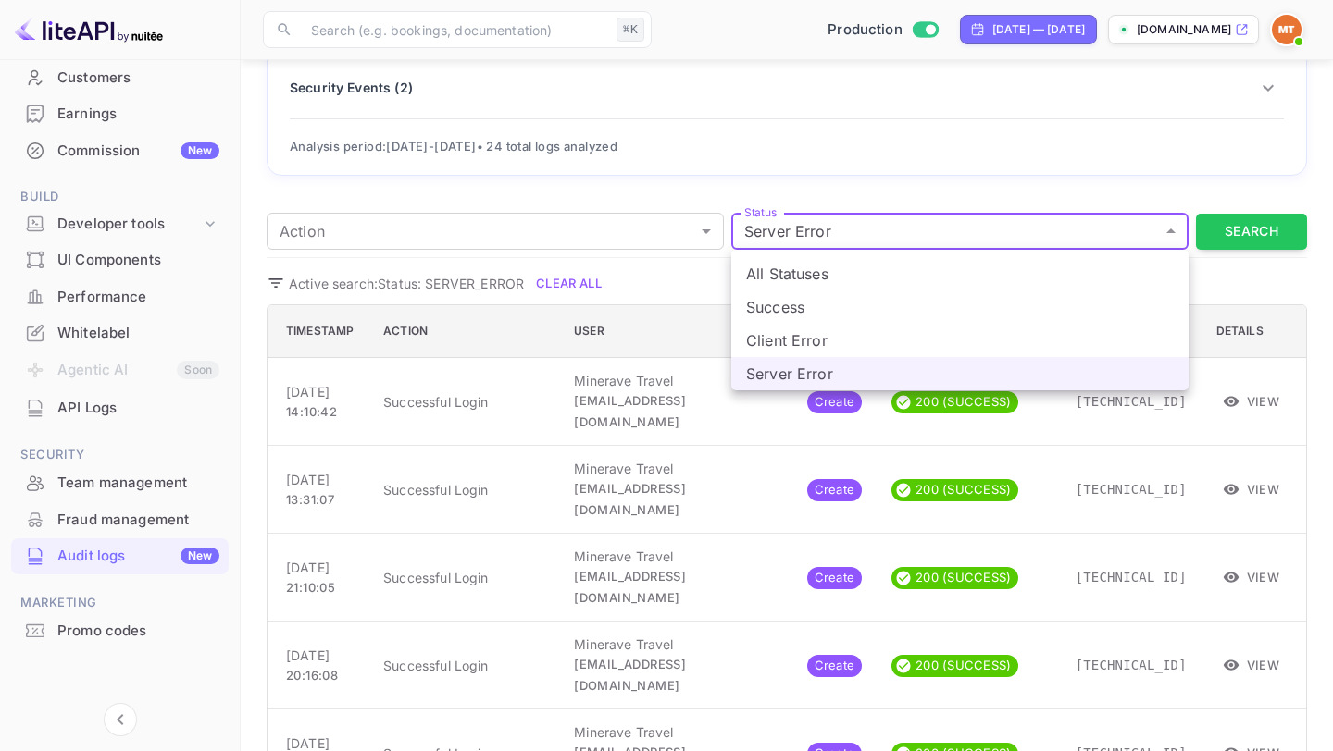
click at [897, 271] on li "All Statuses" at bounding box center [959, 273] width 457 height 33
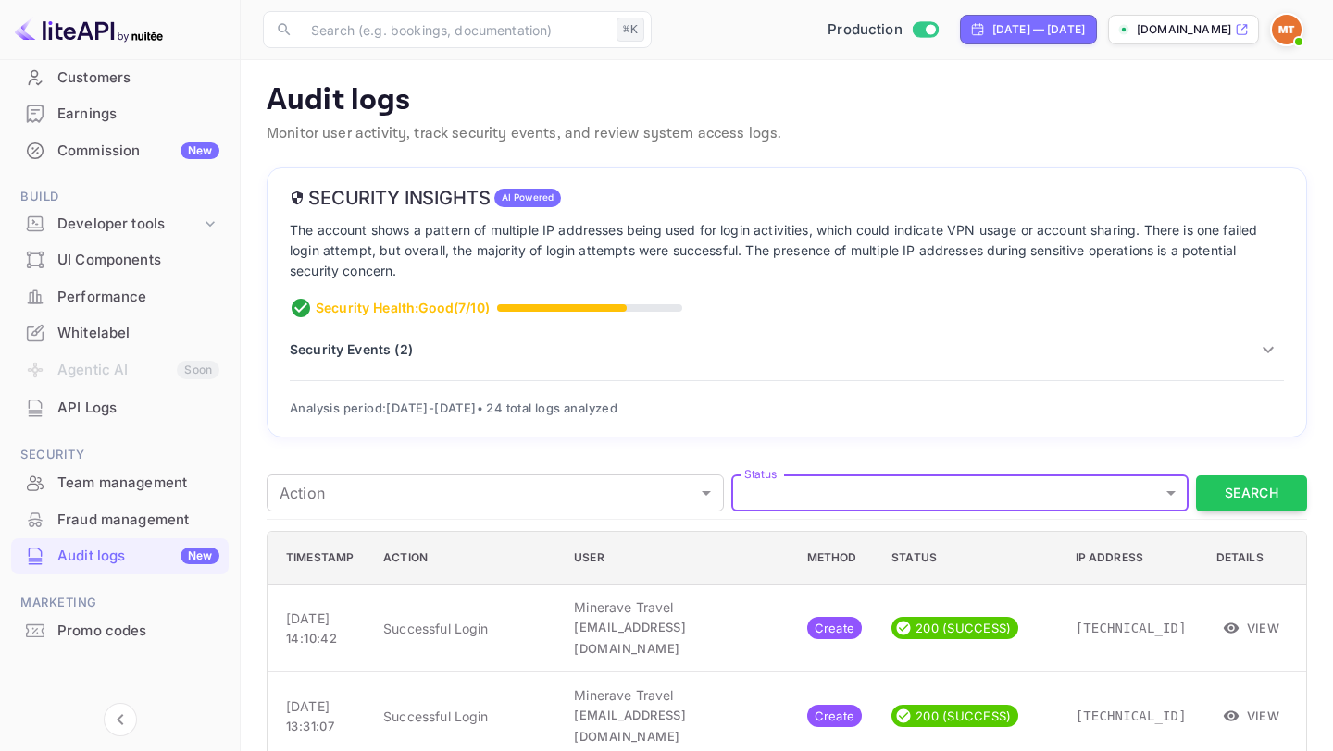
scroll to position [33, 0]
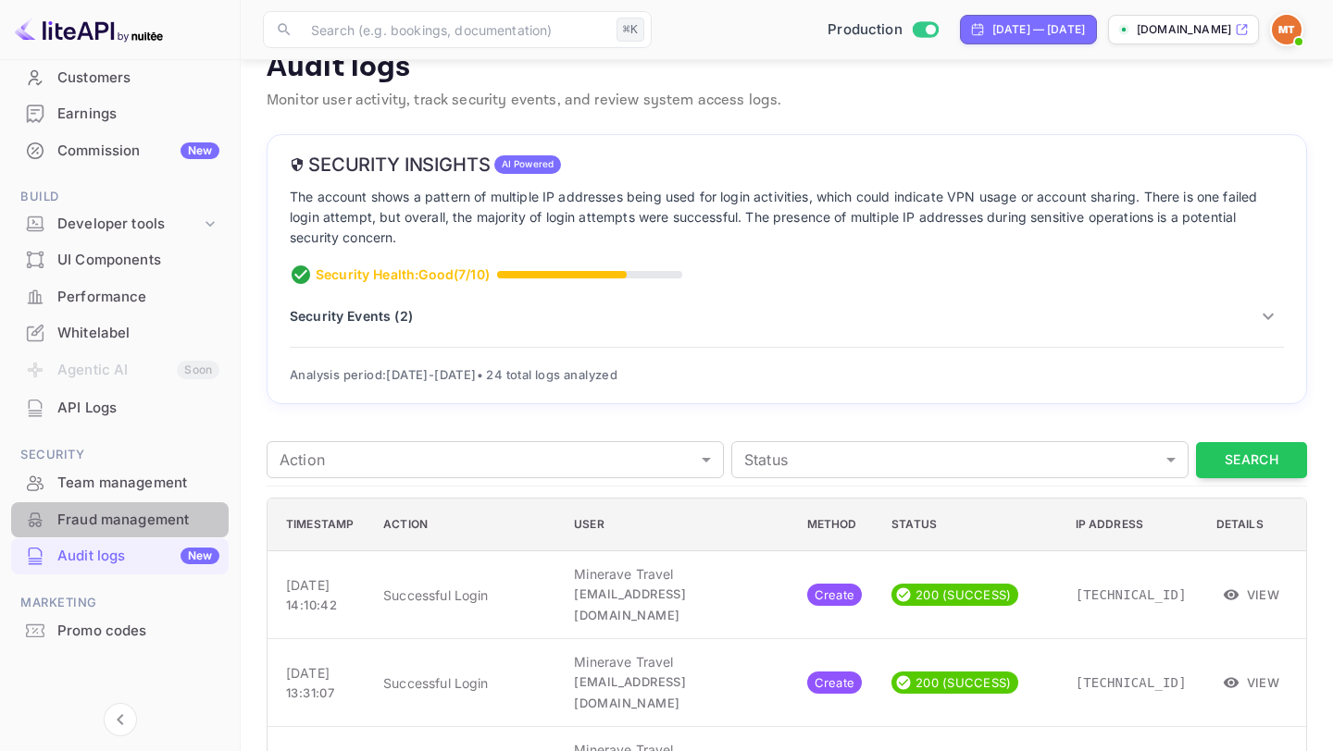
click at [132, 533] on div "Fraud management" at bounding box center [119, 521] width 217 height 36
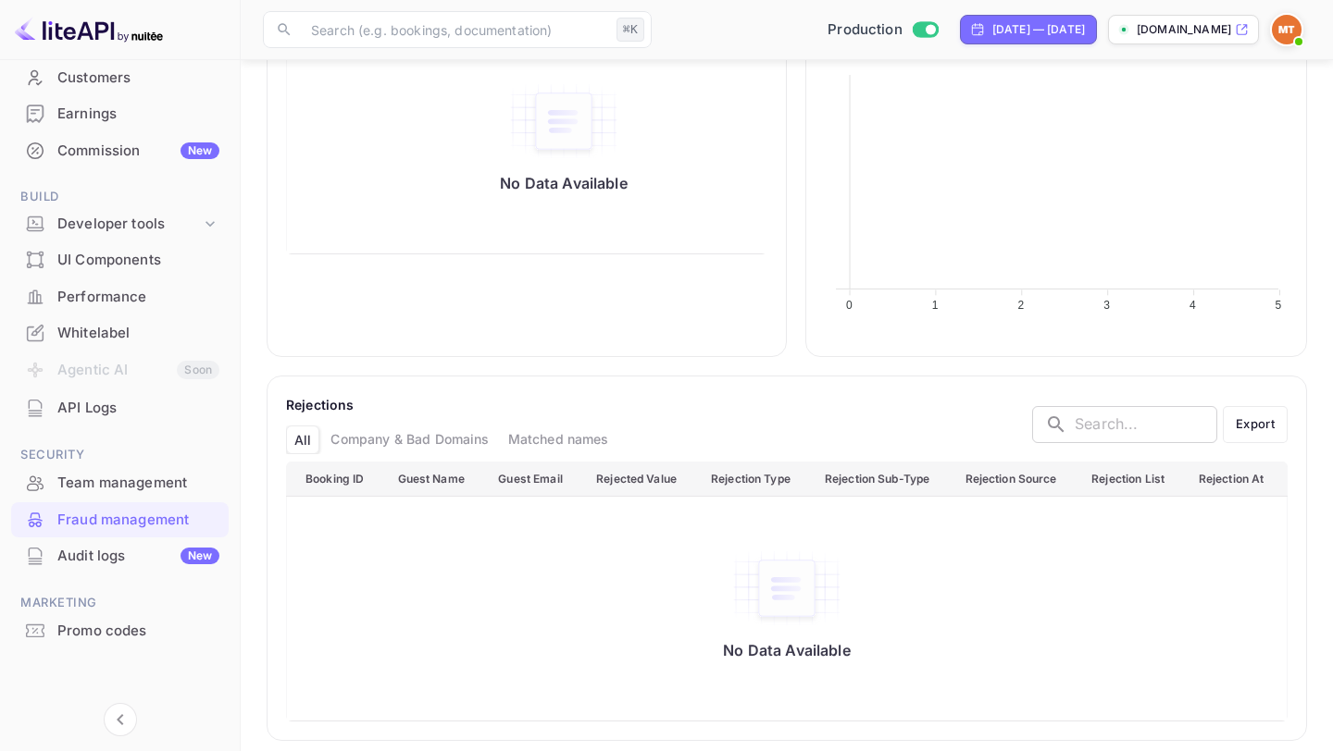
scroll to position [769, 0]
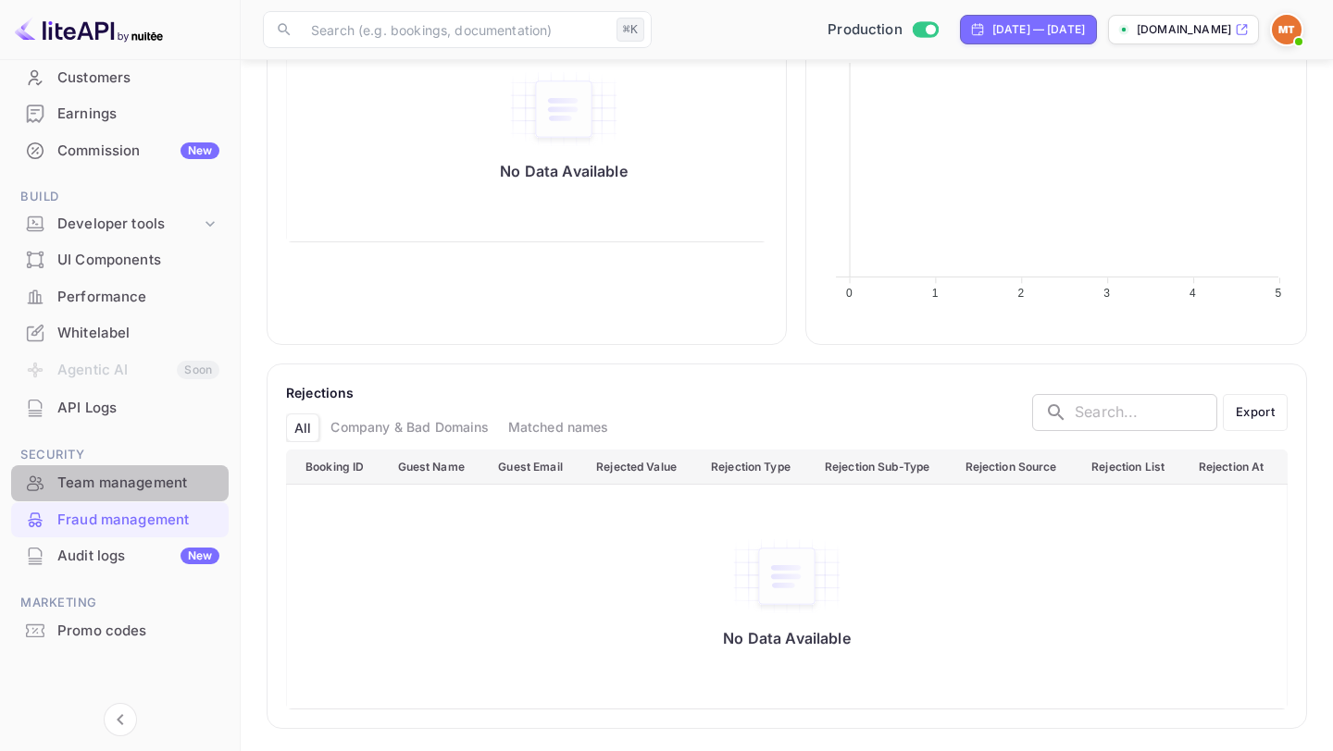
click at [123, 488] on div "Team management" at bounding box center [138, 483] width 162 height 21
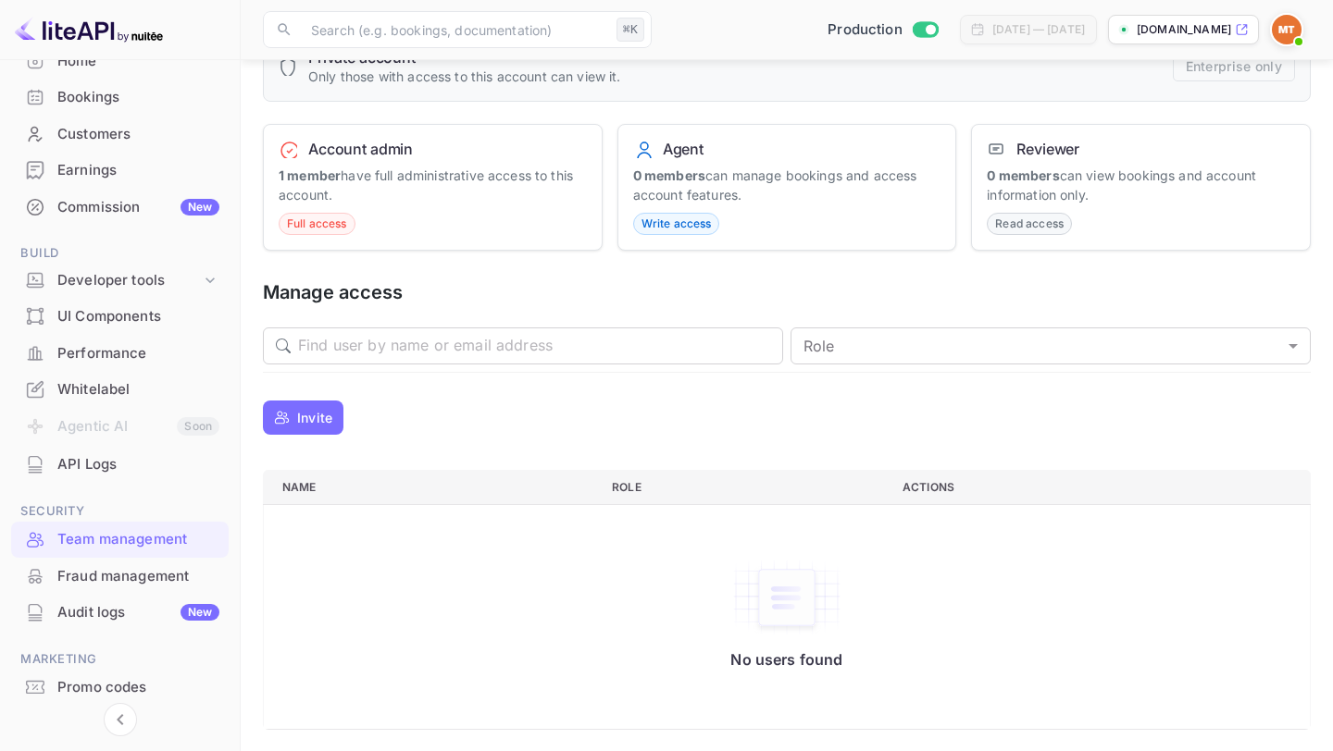
scroll to position [109, 0]
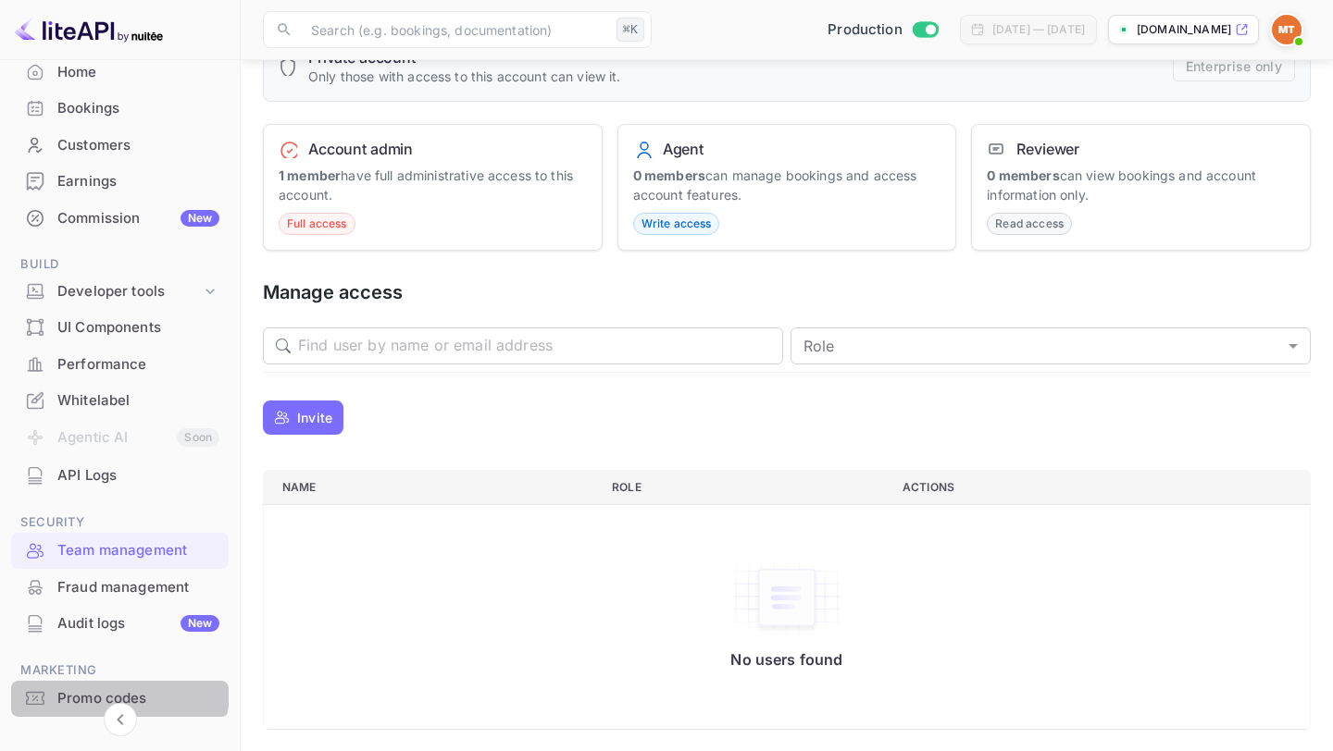
click at [108, 690] on div "Promo codes" at bounding box center [138, 699] width 162 height 21
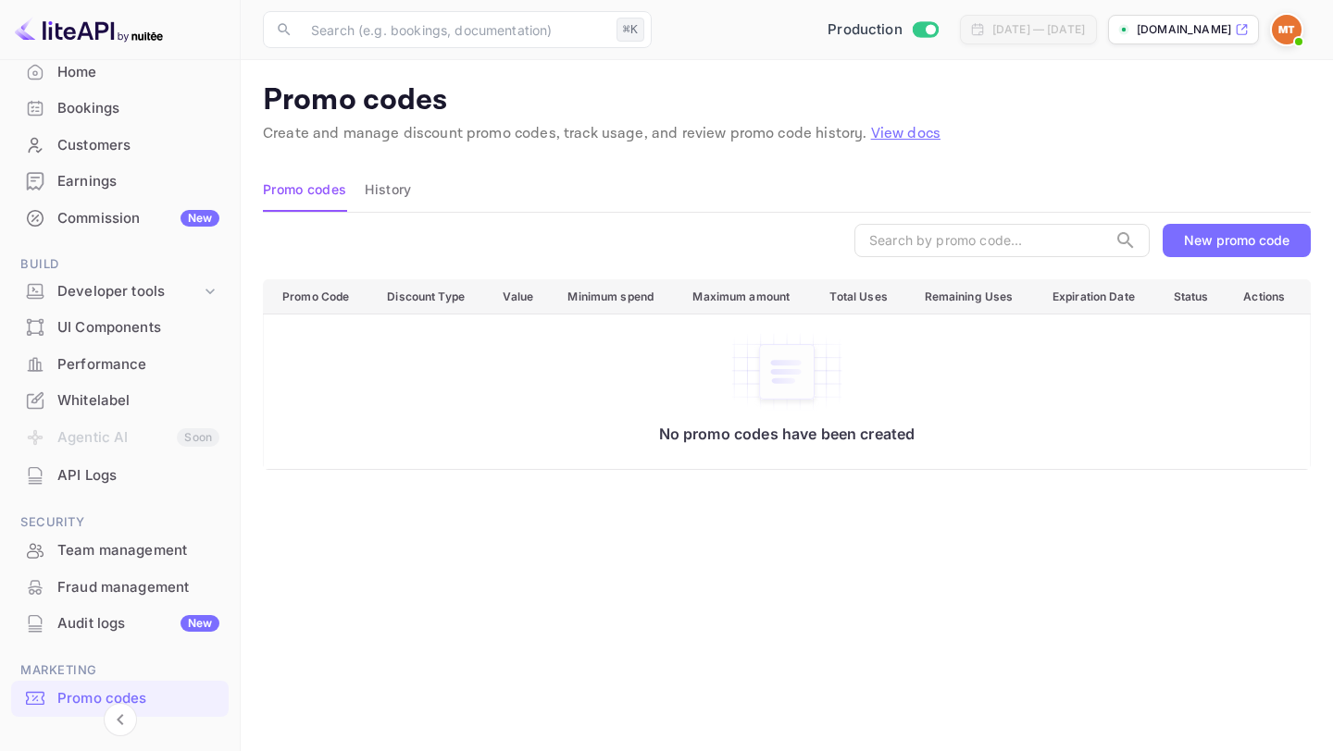
click at [1217, 227] on button "New promo code" at bounding box center [1236, 240] width 148 height 33
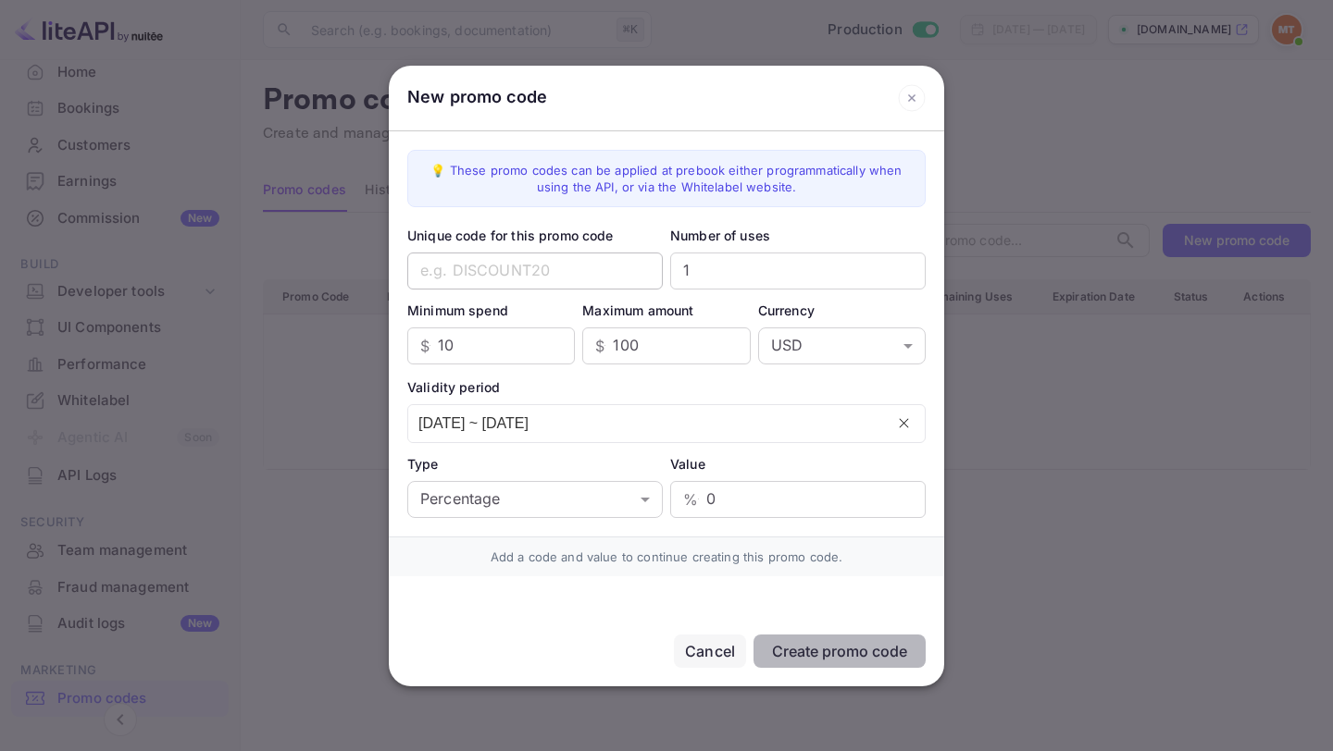
click at [510, 265] on input "text" at bounding box center [534, 271] width 255 height 37
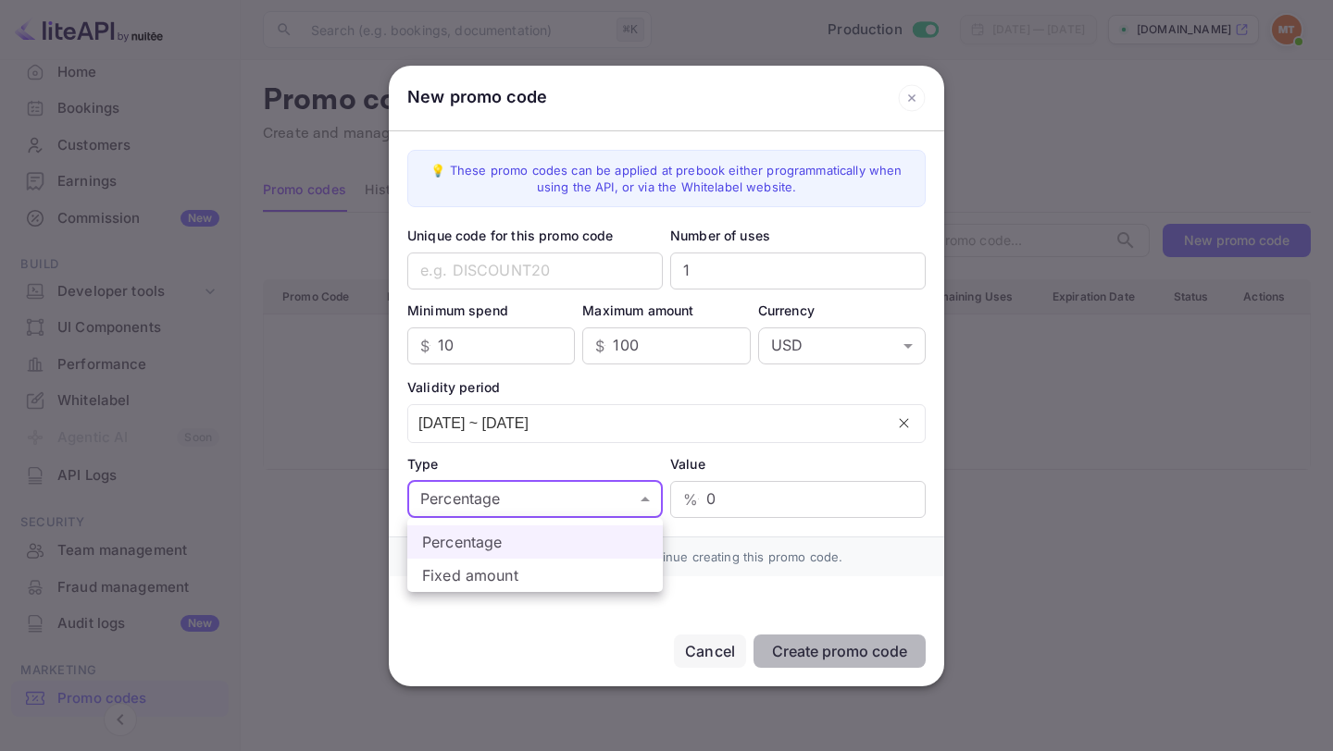
click at [551, 511] on body "Getting started Business Home Bookings Customers Earnings Commission New Build …" at bounding box center [666, 427] width 1333 height 854
click at [561, 500] on div at bounding box center [666, 375] width 1333 height 751
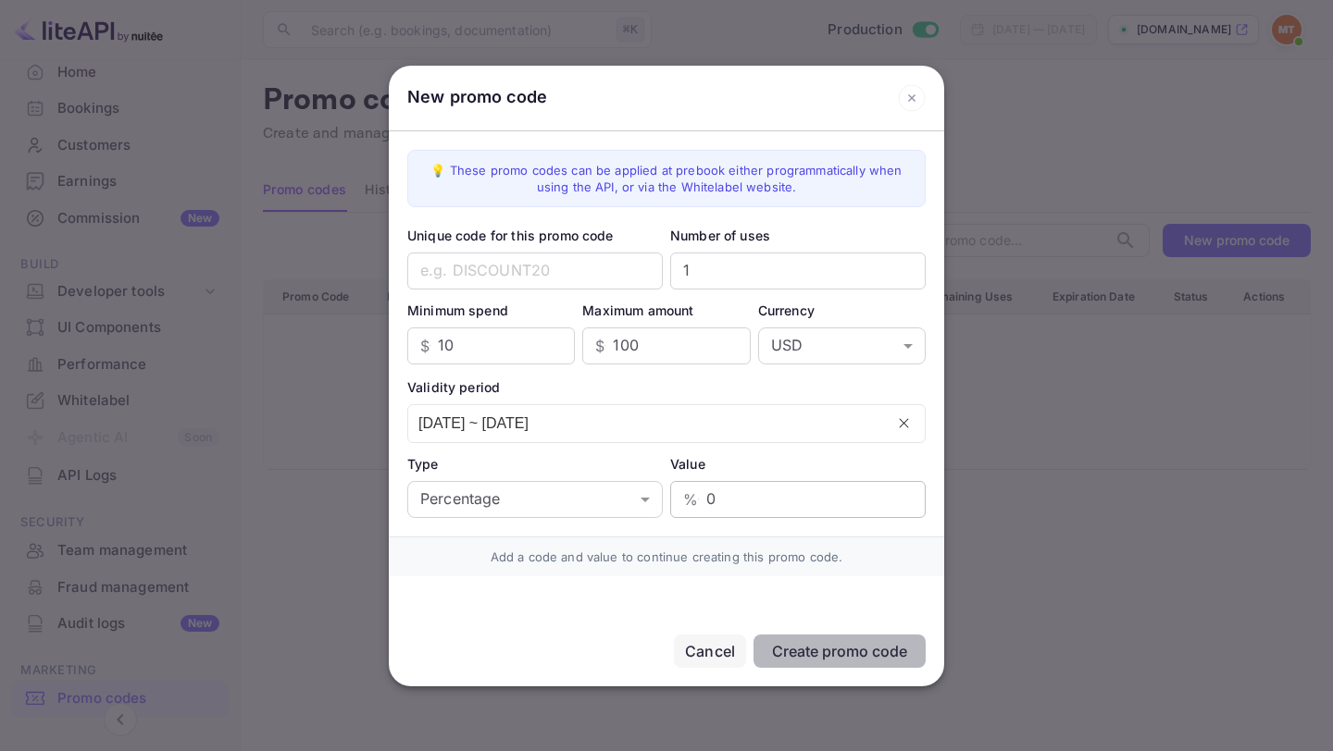
click at [698, 498] on div "% 0 ​" at bounding box center [797, 499] width 255 height 37
click at [640, 521] on div "💡 These promo codes can be applied at prebook either programmatically when usin…" at bounding box center [666, 333] width 555 height 405
click at [910, 93] on icon at bounding box center [912, 98] width 28 height 28
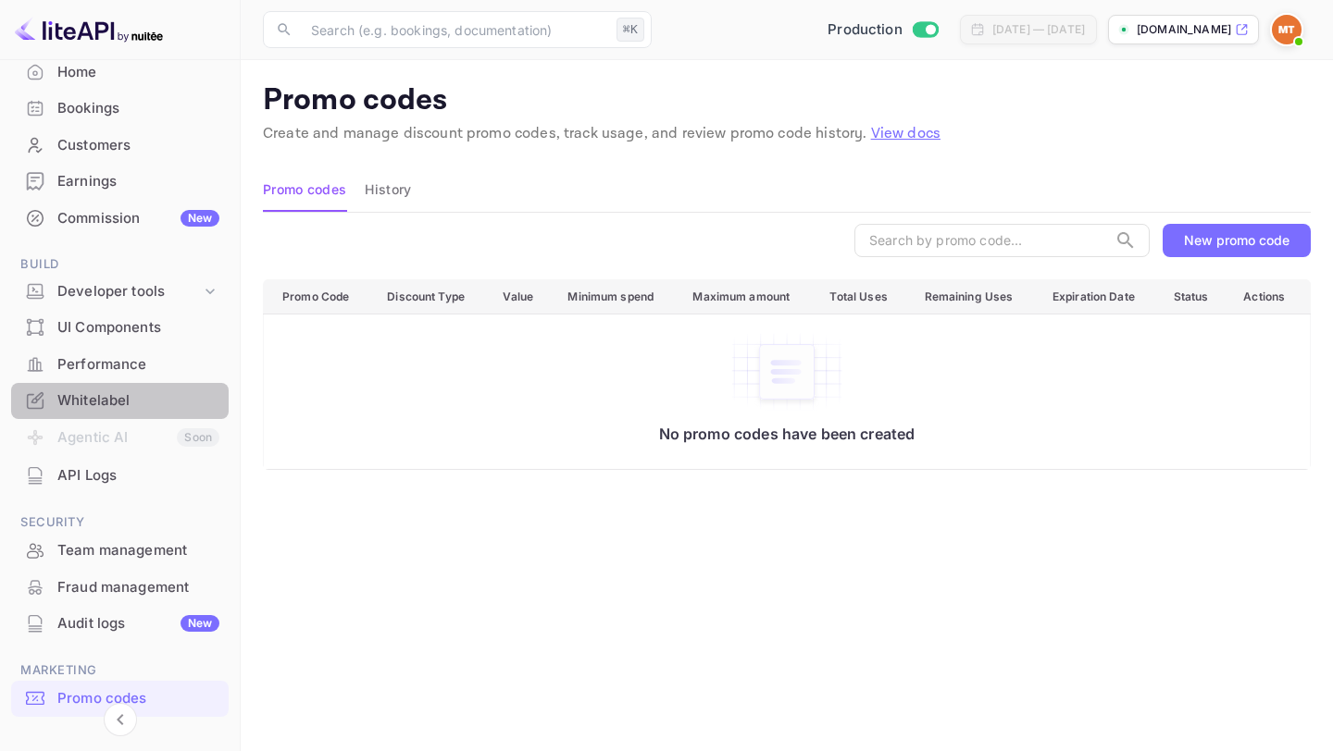
click at [130, 392] on div "Whitelabel" at bounding box center [138, 401] width 162 height 21
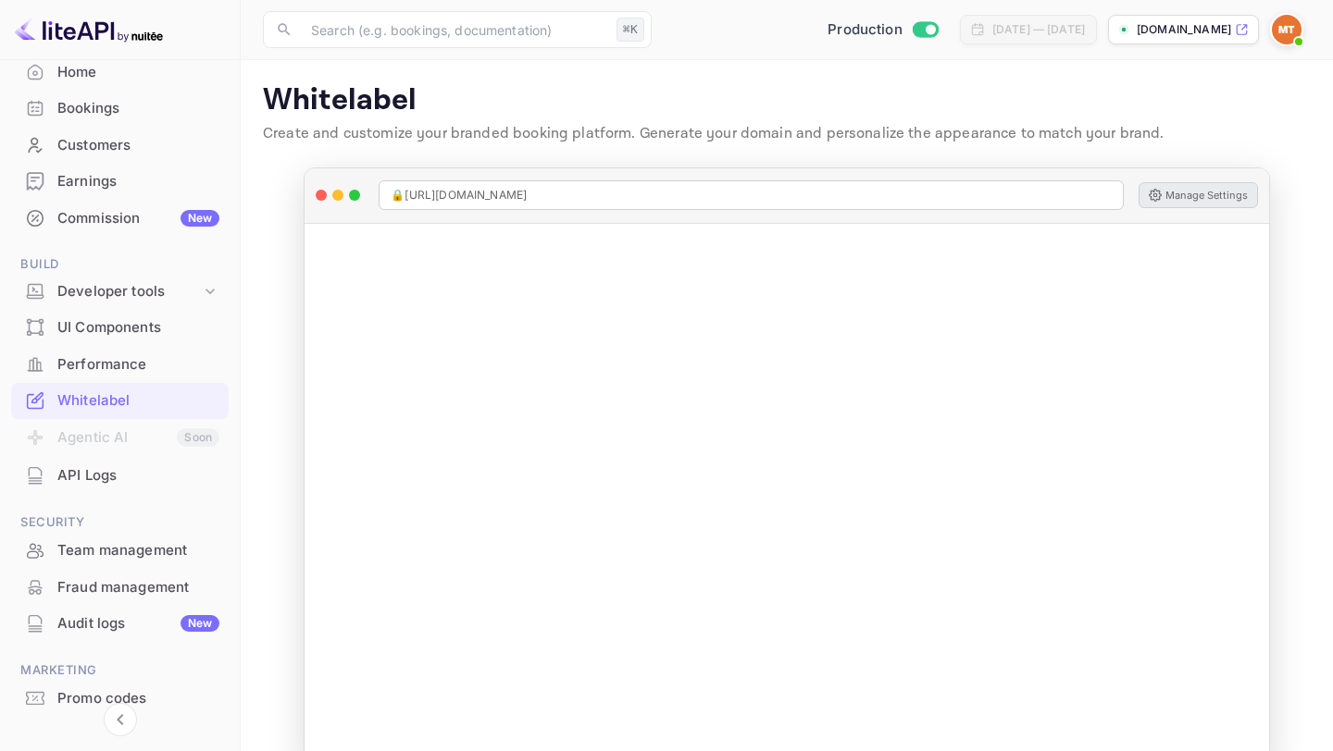
click at [1171, 201] on button "Manage Settings" at bounding box center [1197, 195] width 119 height 26
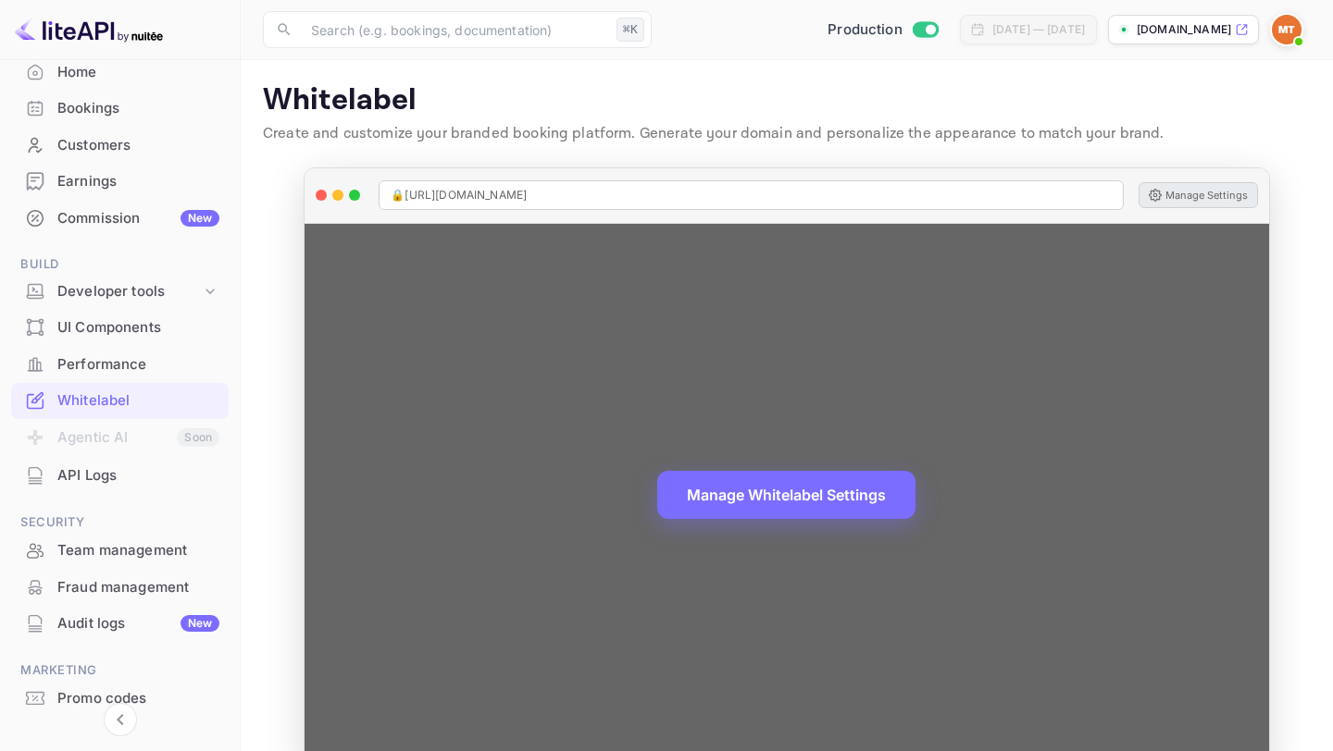
click at [1232, 192] on button "Manage Settings" at bounding box center [1197, 195] width 119 height 26
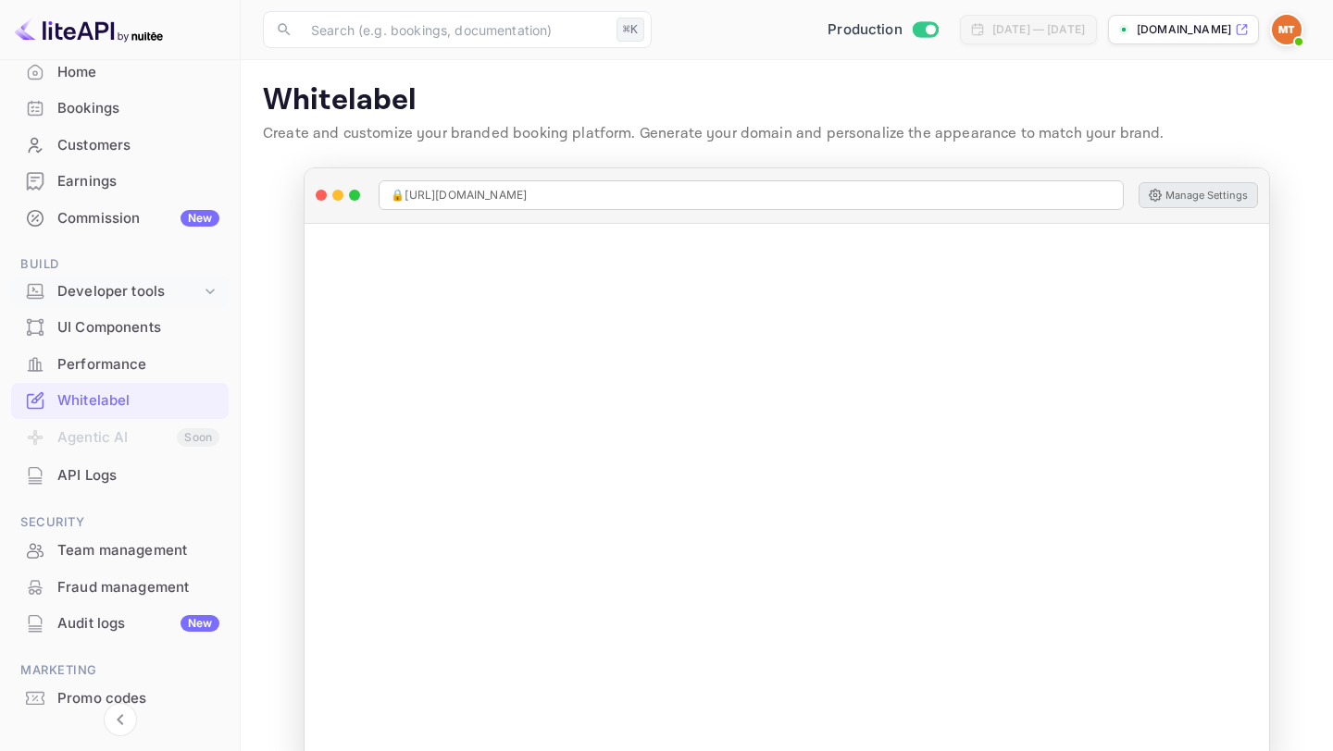
click at [115, 292] on div "Developer tools" at bounding box center [128, 291] width 143 height 21
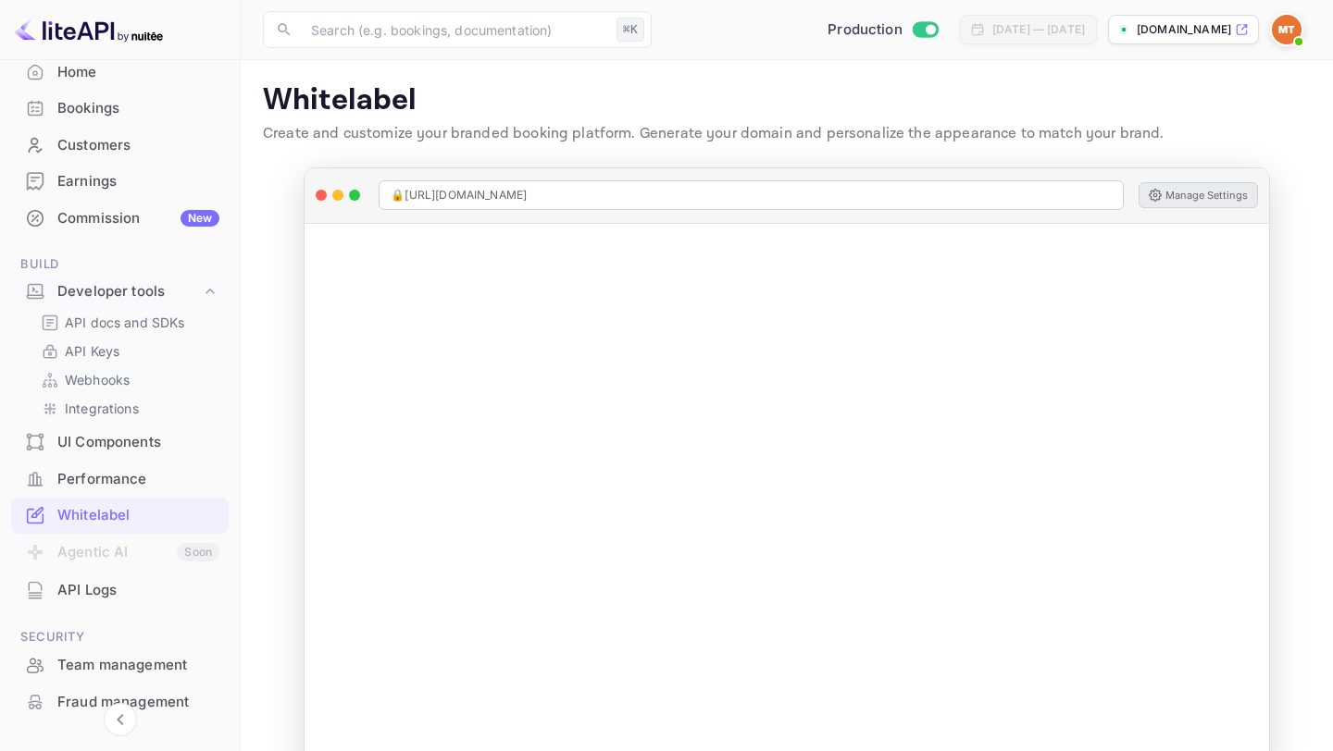
click at [98, 379] on p "Webhooks" at bounding box center [97, 379] width 65 height 19
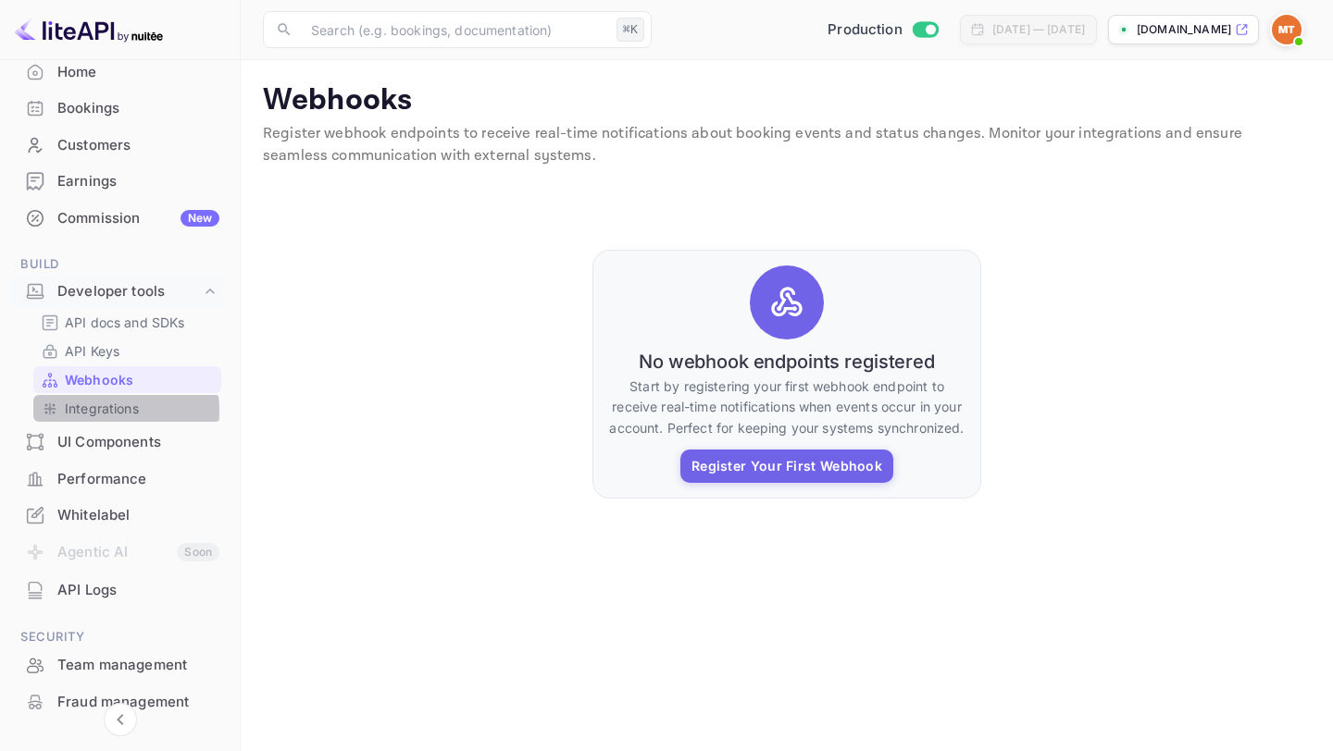
click at [104, 411] on p "Integrations" at bounding box center [102, 408] width 74 height 19
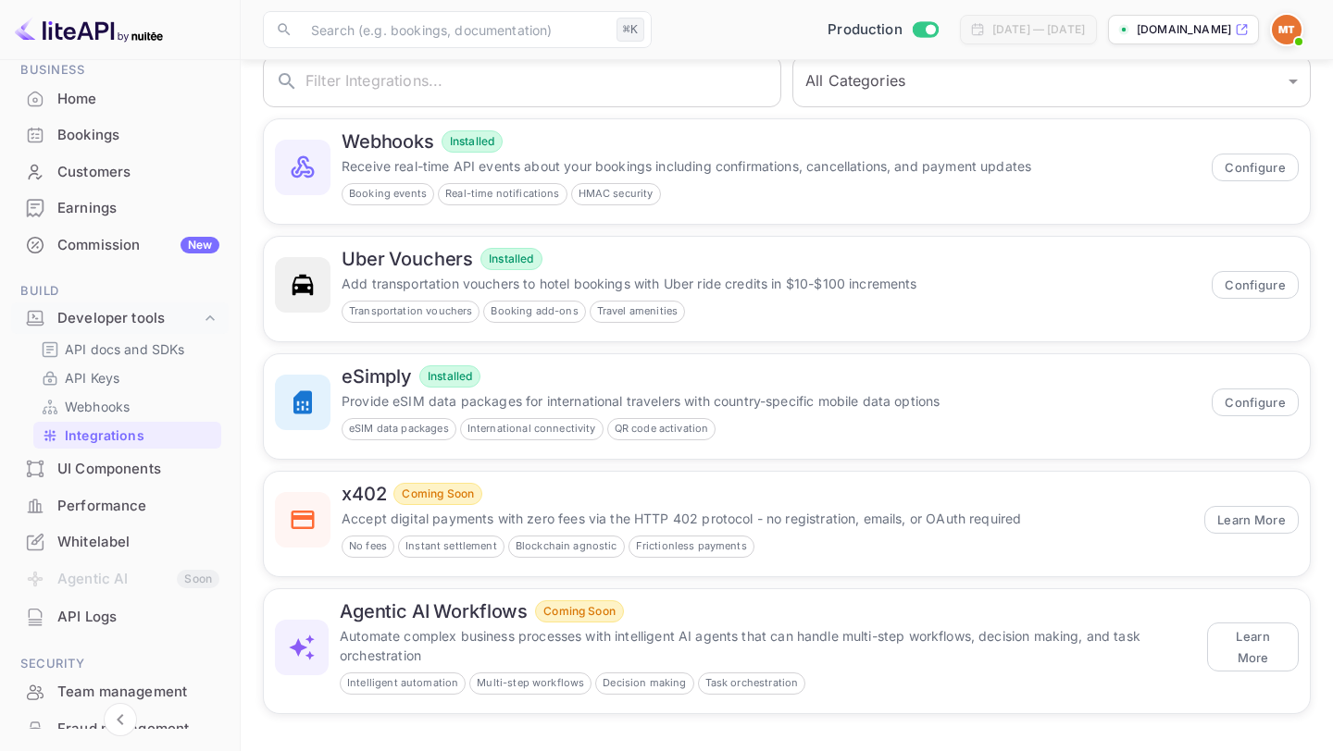
scroll to position [2, 0]
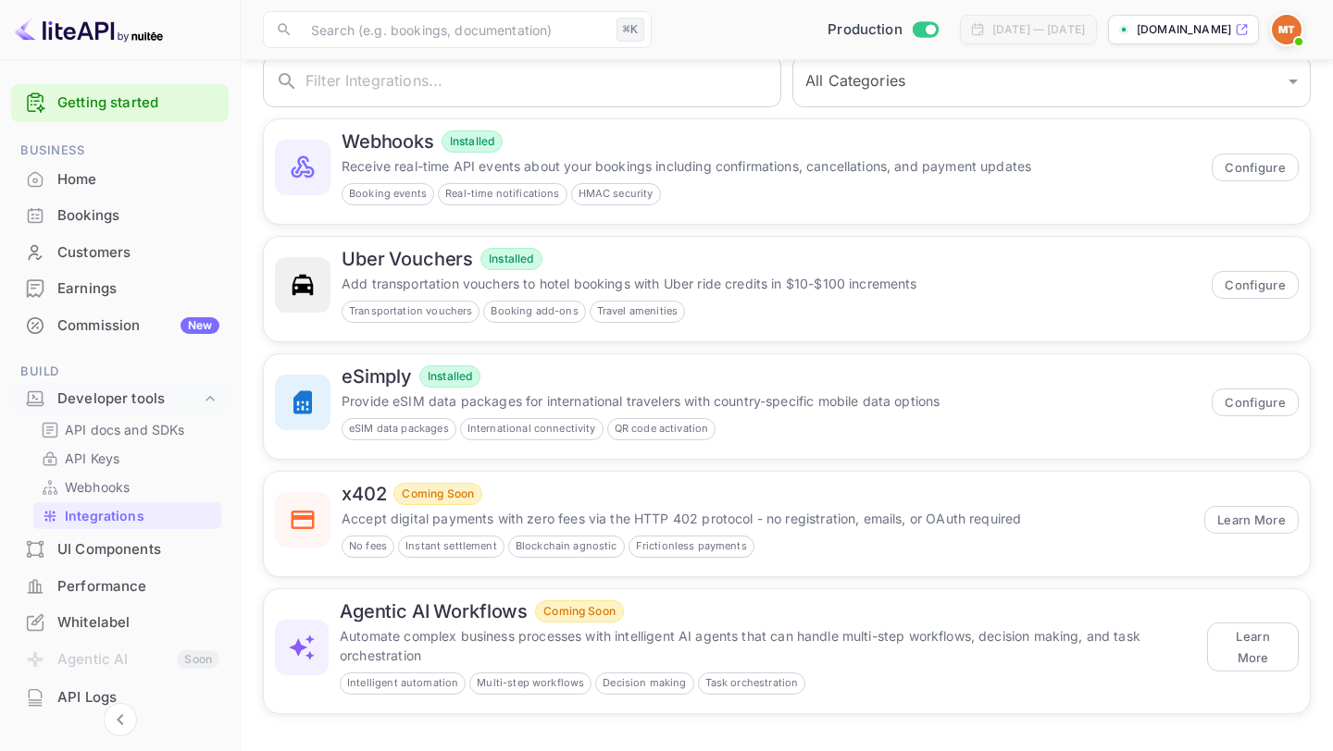
click at [129, 552] on div "UI Components" at bounding box center [138, 550] width 162 height 21
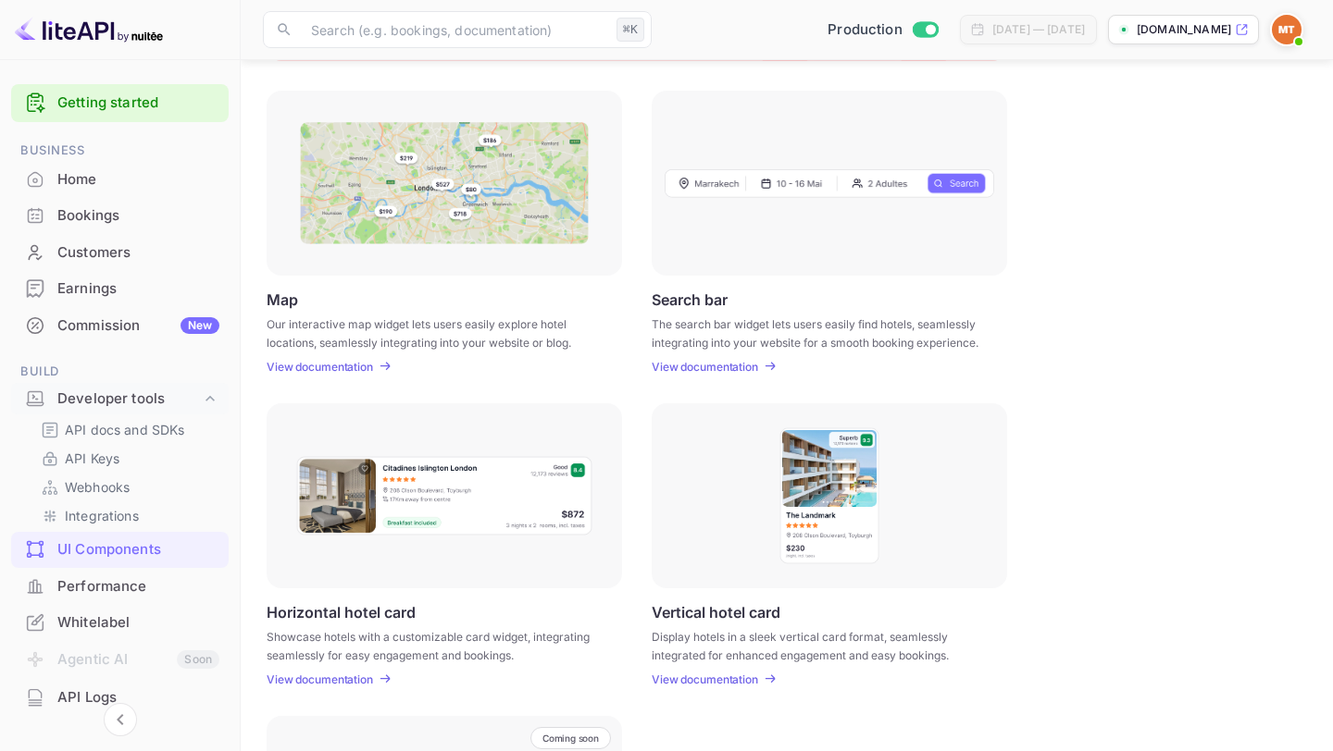
scroll to position [254, 0]
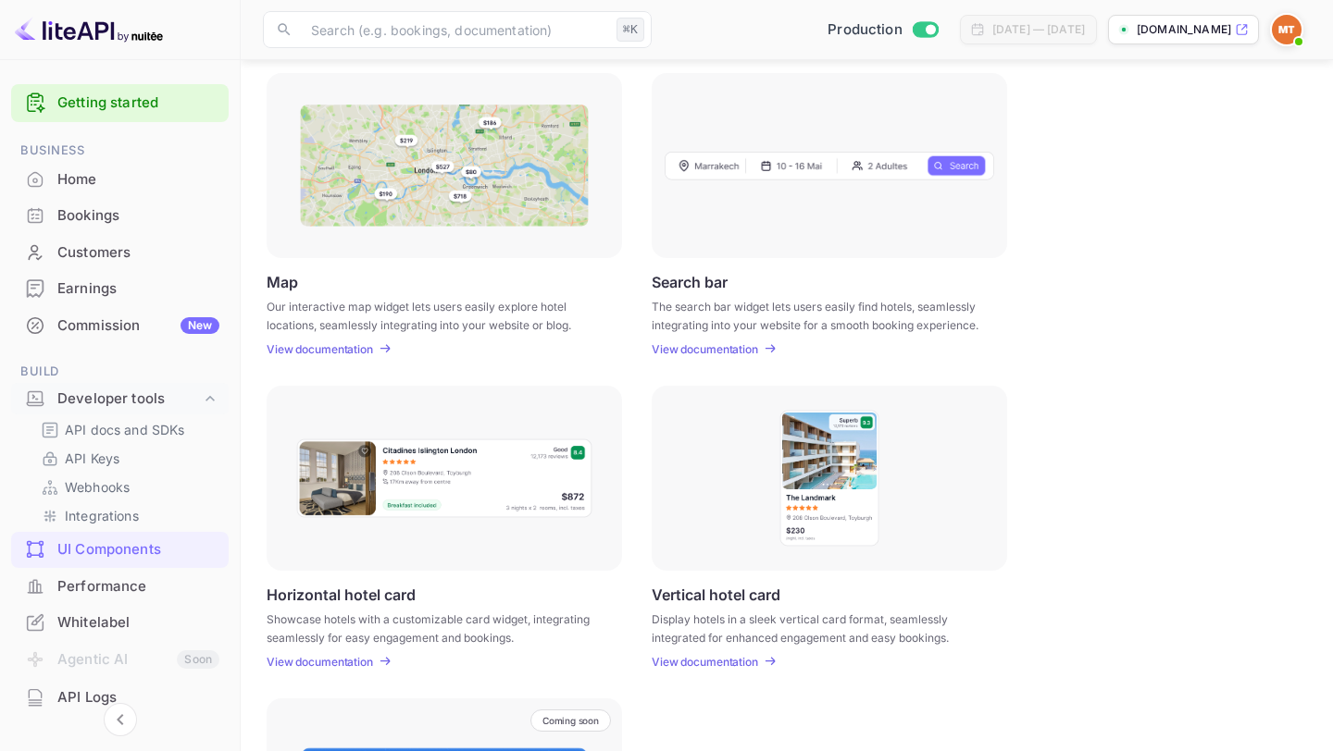
click at [800, 516] on img at bounding box center [829, 478] width 102 height 139
click at [724, 665] on p "View documentation" at bounding box center [705, 662] width 106 height 14
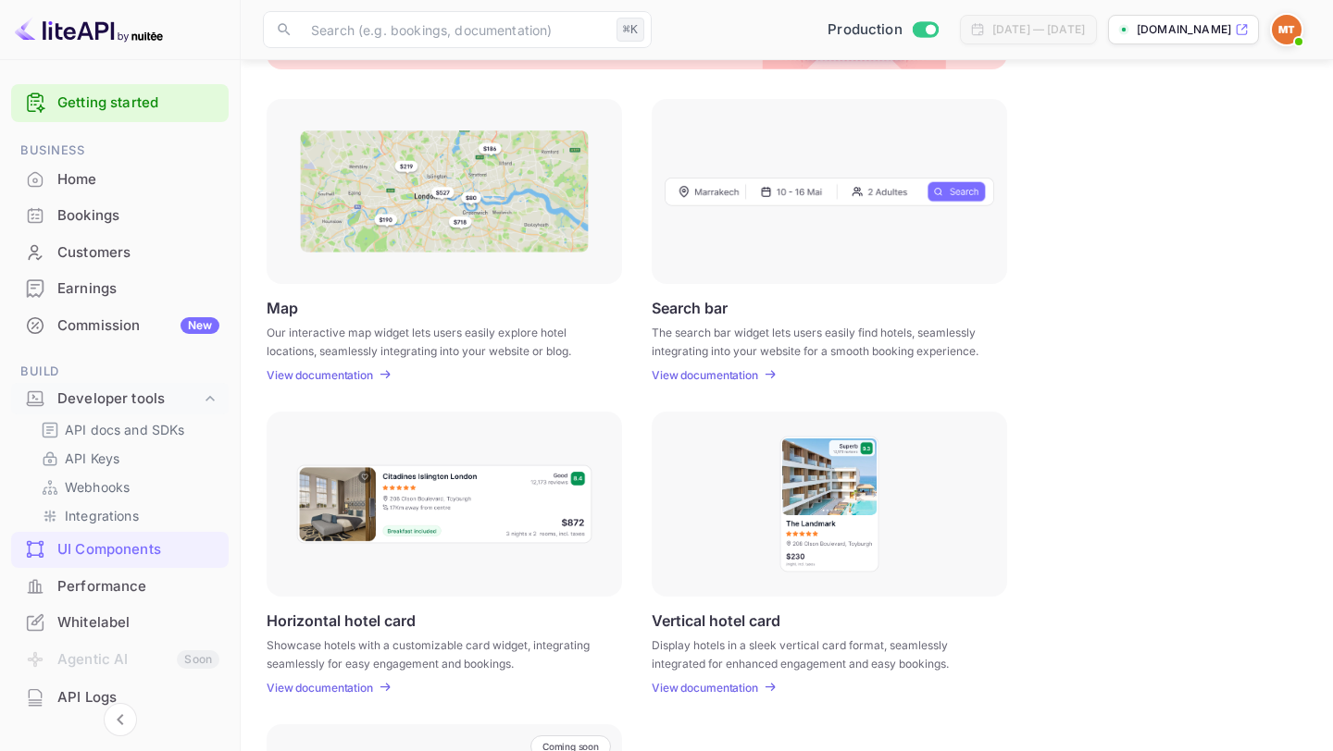
scroll to position [217, 0]
